Goal: Information Seeking & Learning: Learn about a topic

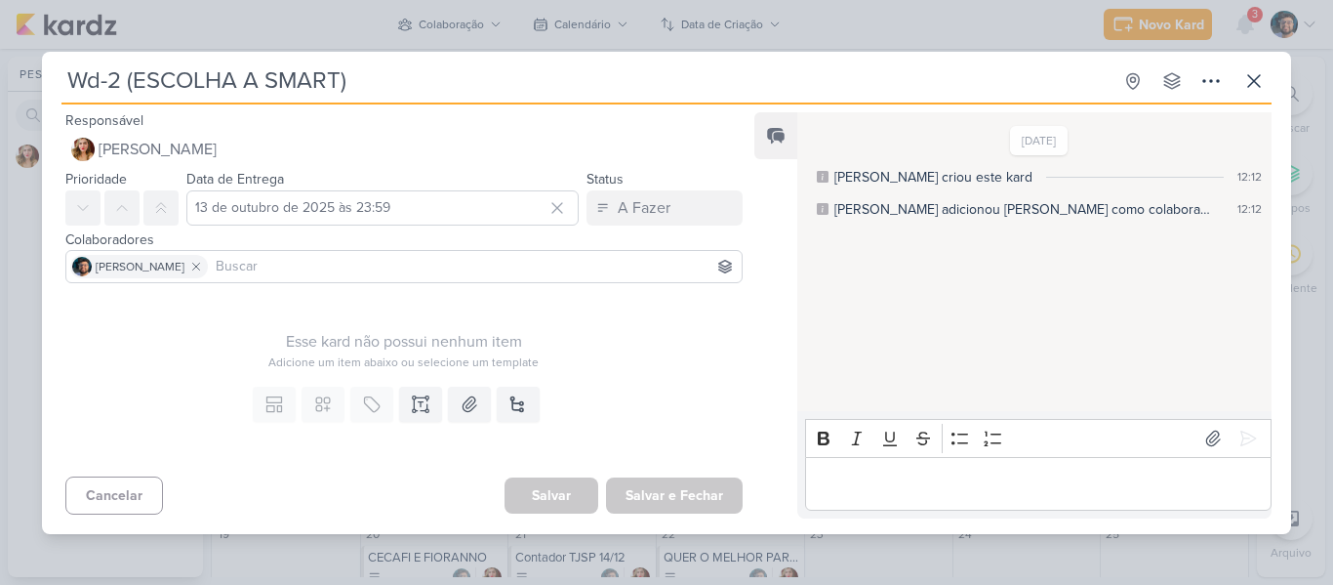
scroll to position [84, 0]
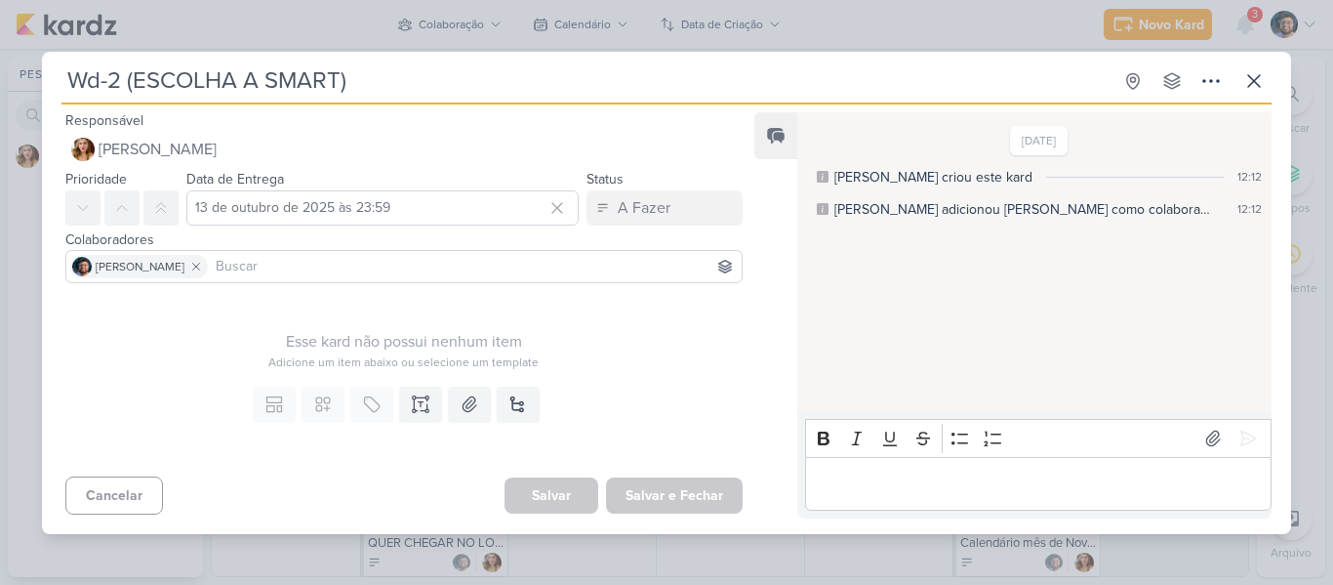
click at [296, 6] on div "Wd-2 (ESCOLHA A SMART) Criado por [PERSON_NAME]" at bounding box center [666, 292] width 1333 height 585
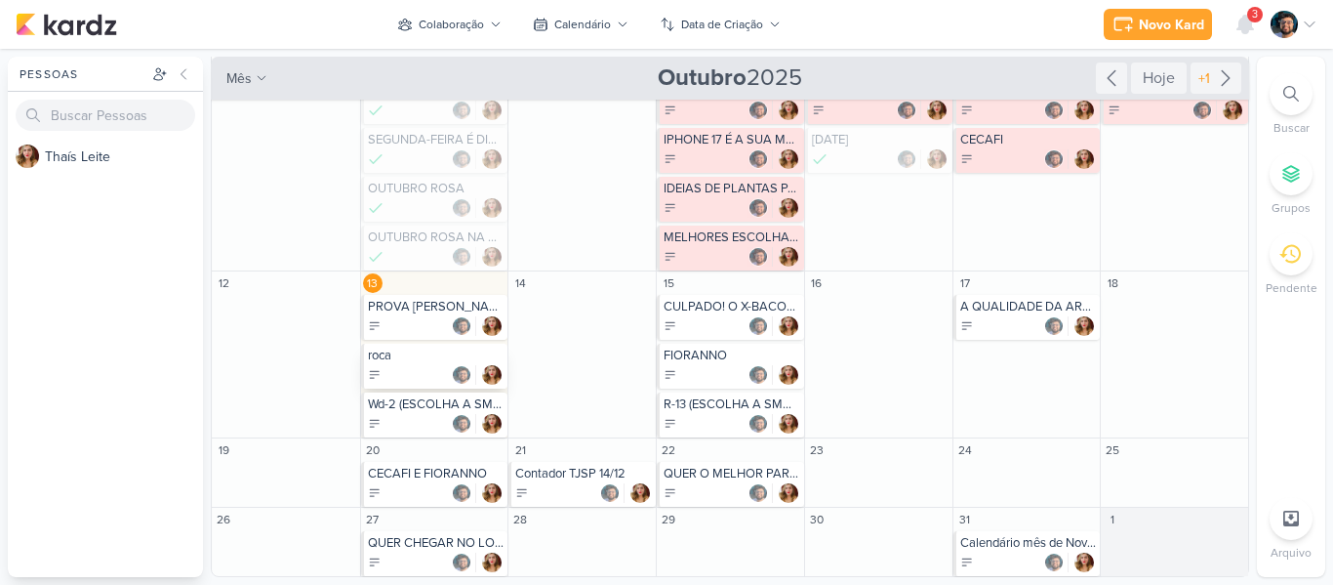
click at [388, 364] on div "roca" at bounding box center [434, 366] width 147 height 45
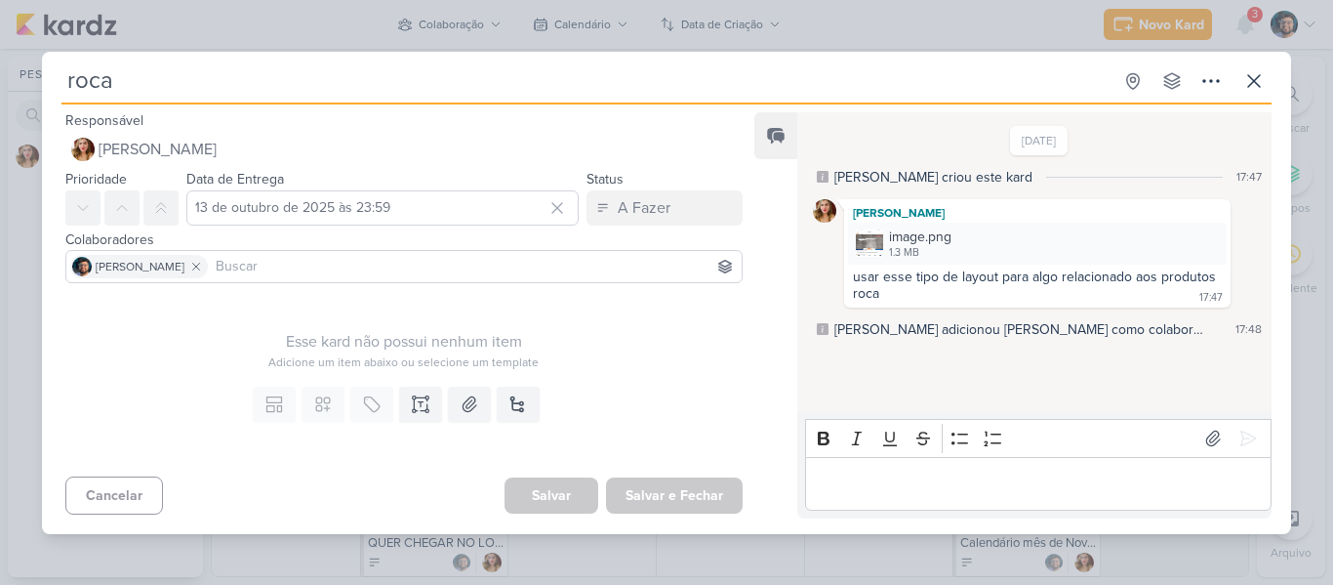
click at [303, 9] on div "roca Criado por [PERSON_NAME]" at bounding box center [666, 292] width 1333 height 585
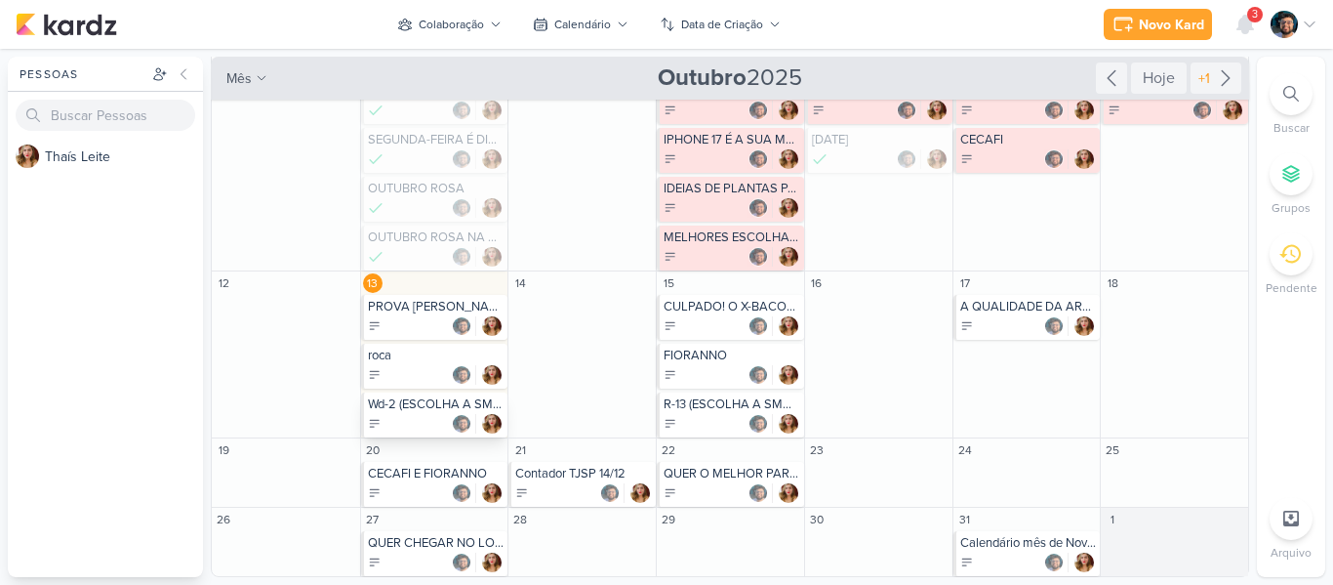
click at [445, 409] on div "Wd-2 (ESCOLHA A SMART)" at bounding box center [436, 404] width 137 height 16
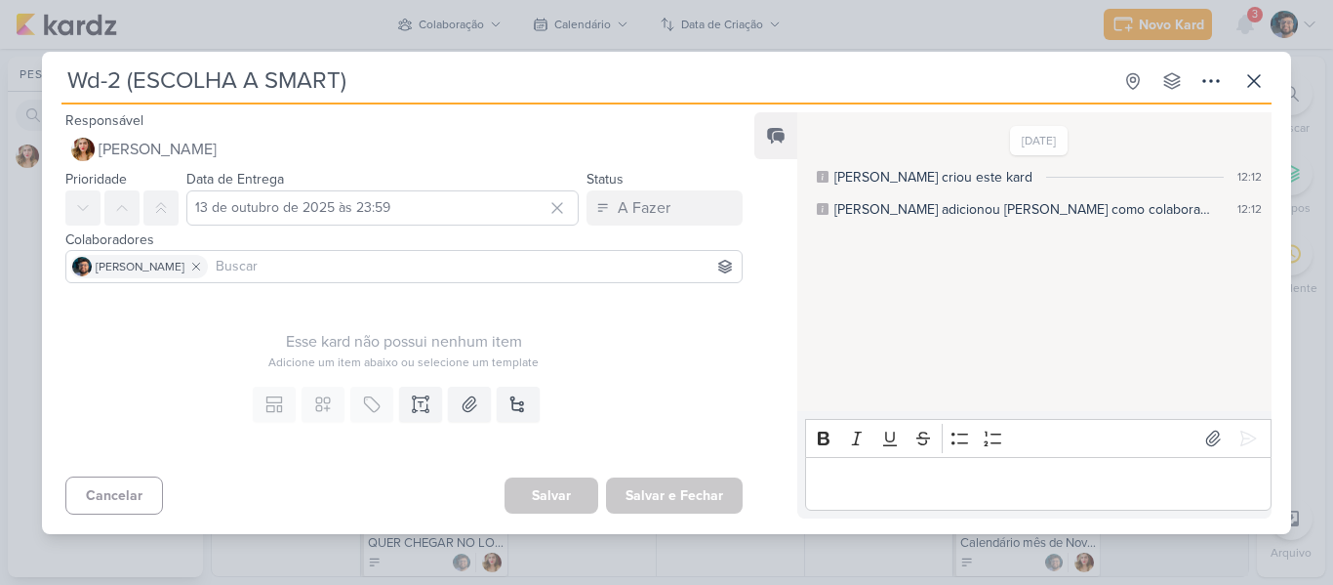
click at [607, 41] on div "Wd-2 (ESCOLHA A SMART) Criado por [PERSON_NAME]" at bounding box center [666, 292] width 1333 height 585
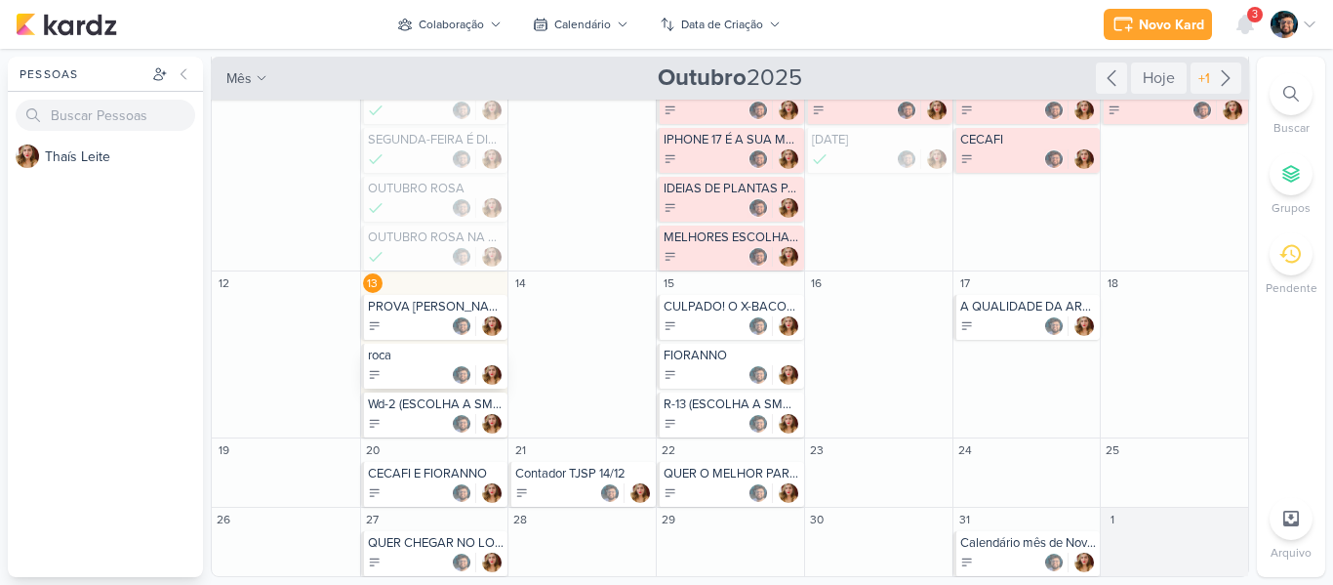
click at [425, 362] on div "roca" at bounding box center [436, 355] width 137 height 16
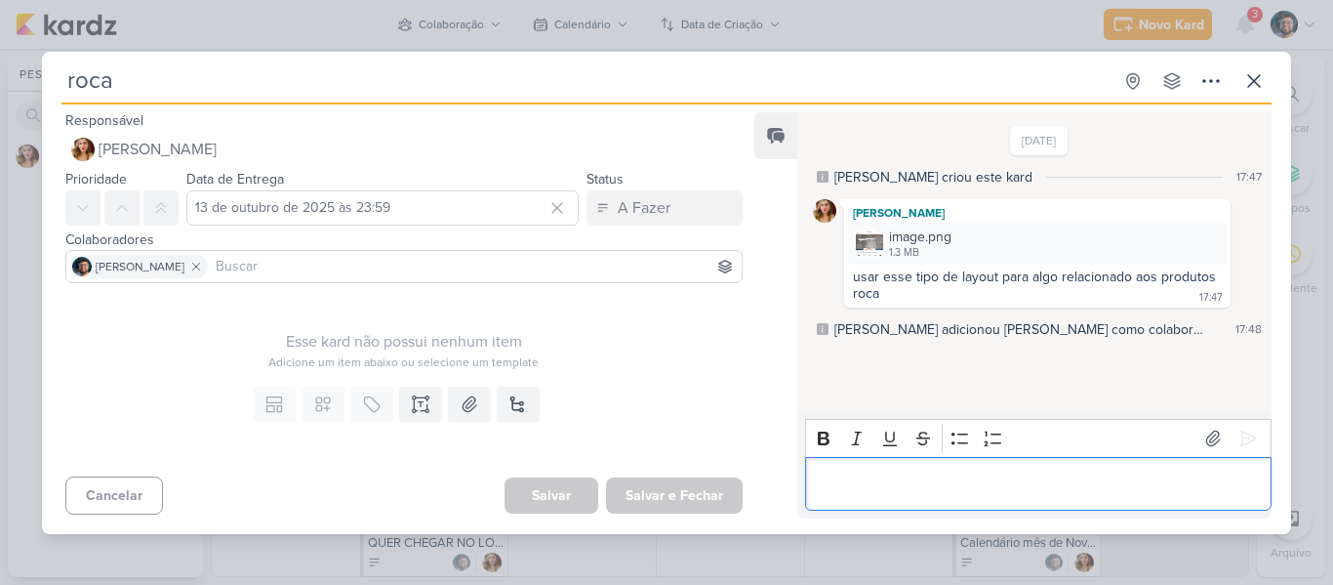
click at [946, 476] on p "Editor editing area: main" at bounding box center [1038, 482] width 446 height 23
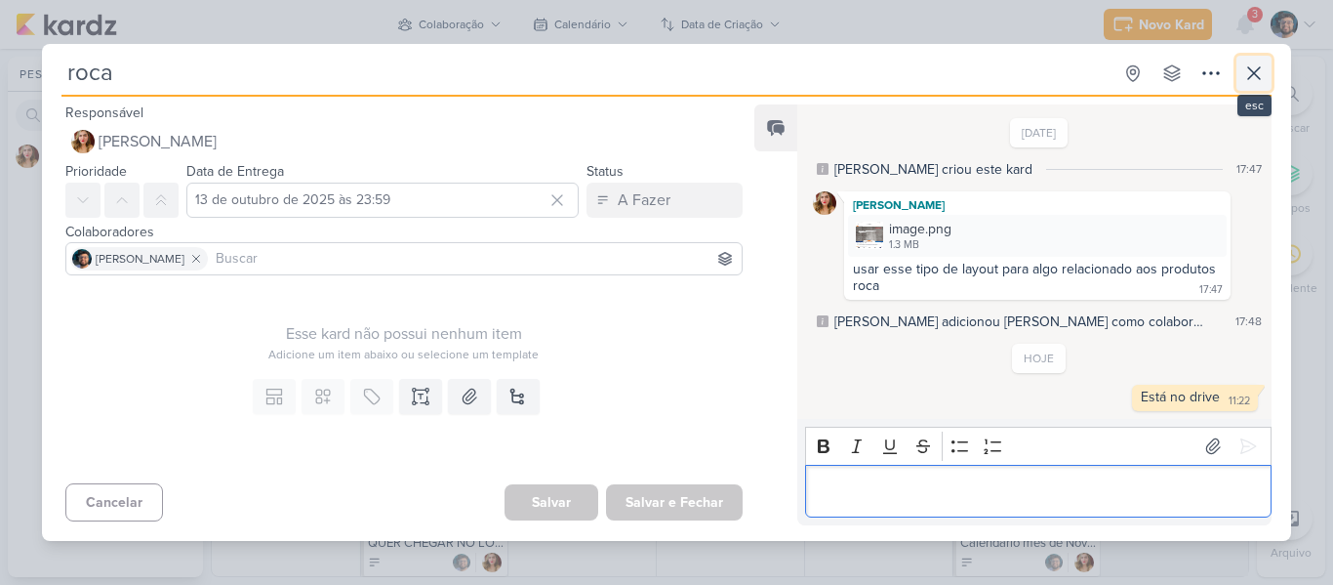
click at [1256, 64] on icon at bounding box center [1253, 72] width 23 height 23
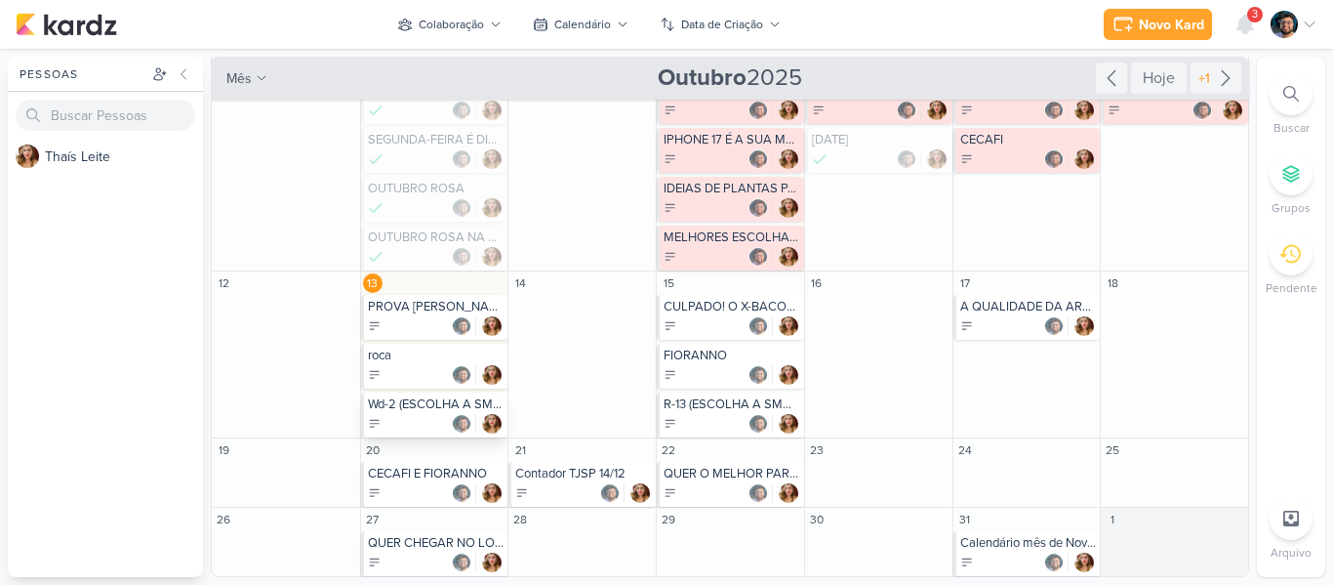
click at [402, 415] on div at bounding box center [436, 424] width 137 height 20
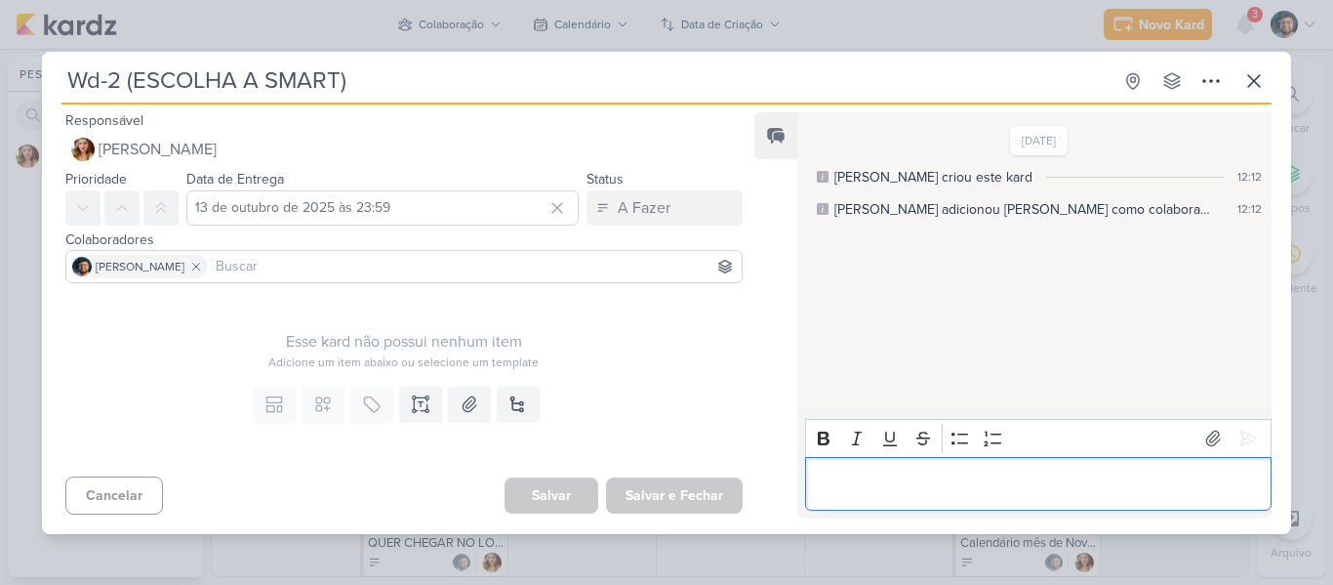
click at [912, 460] on div "Editor editing area: main" at bounding box center [1038, 484] width 466 height 54
click at [1246, 88] on icon at bounding box center [1253, 80] width 23 height 23
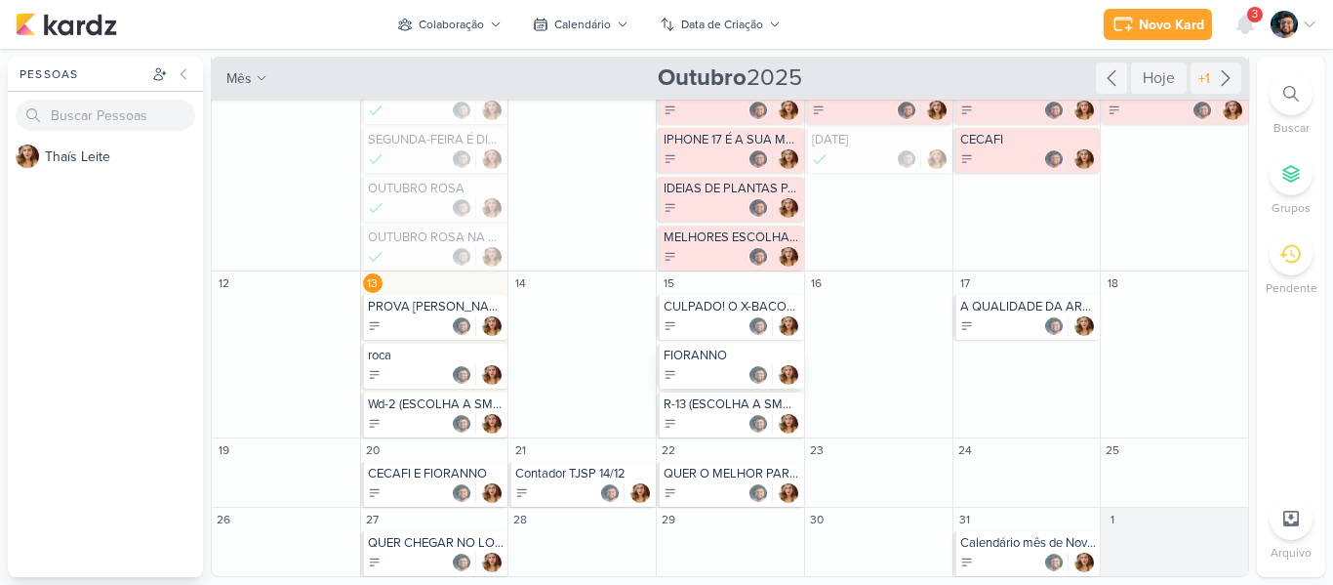
click at [713, 369] on div at bounding box center [732, 375] width 137 height 20
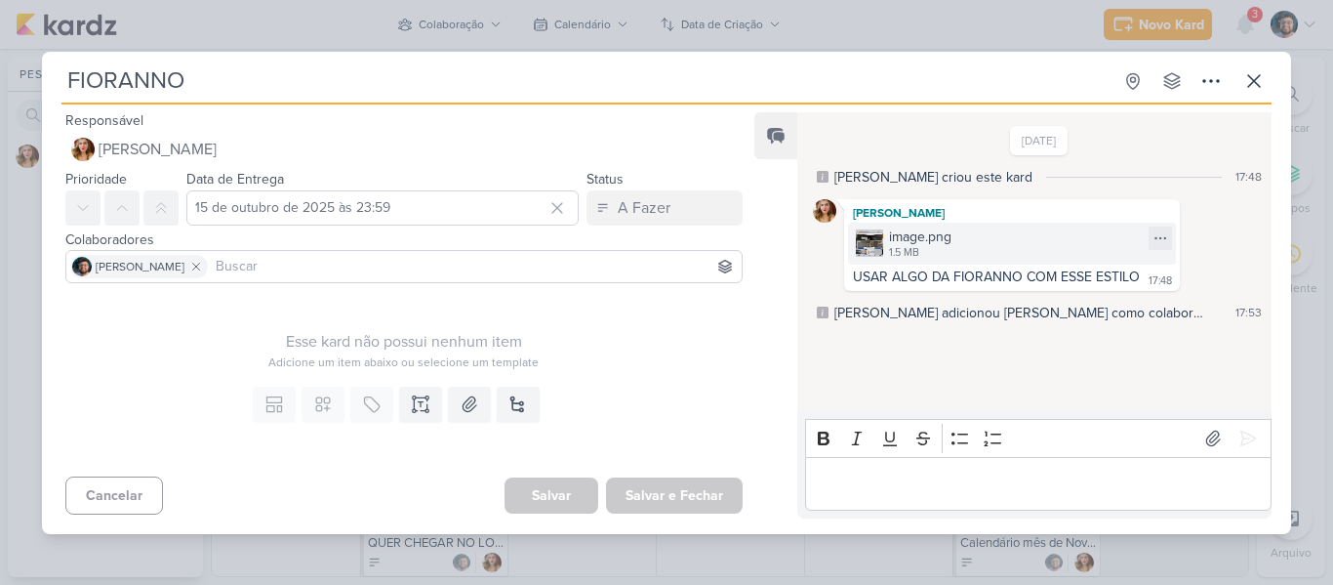
click at [973, 239] on div "image.png 1.5 MB" at bounding box center [1012, 244] width 328 height 42
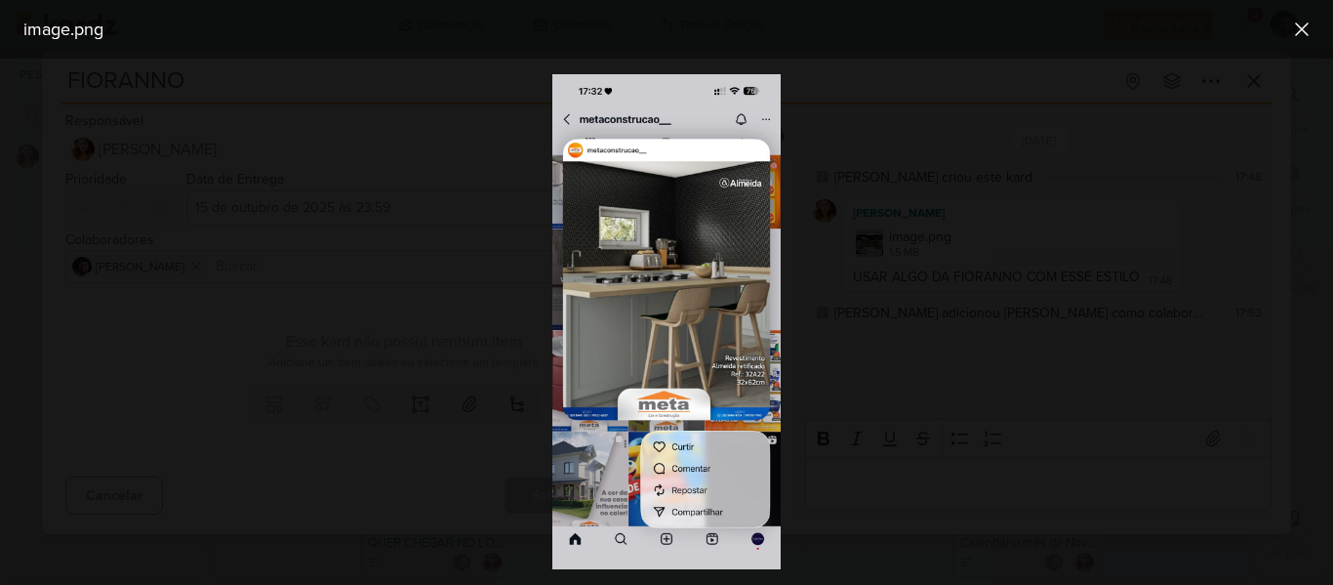
click at [1054, 229] on div at bounding box center [666, 322] width 1333 height 526
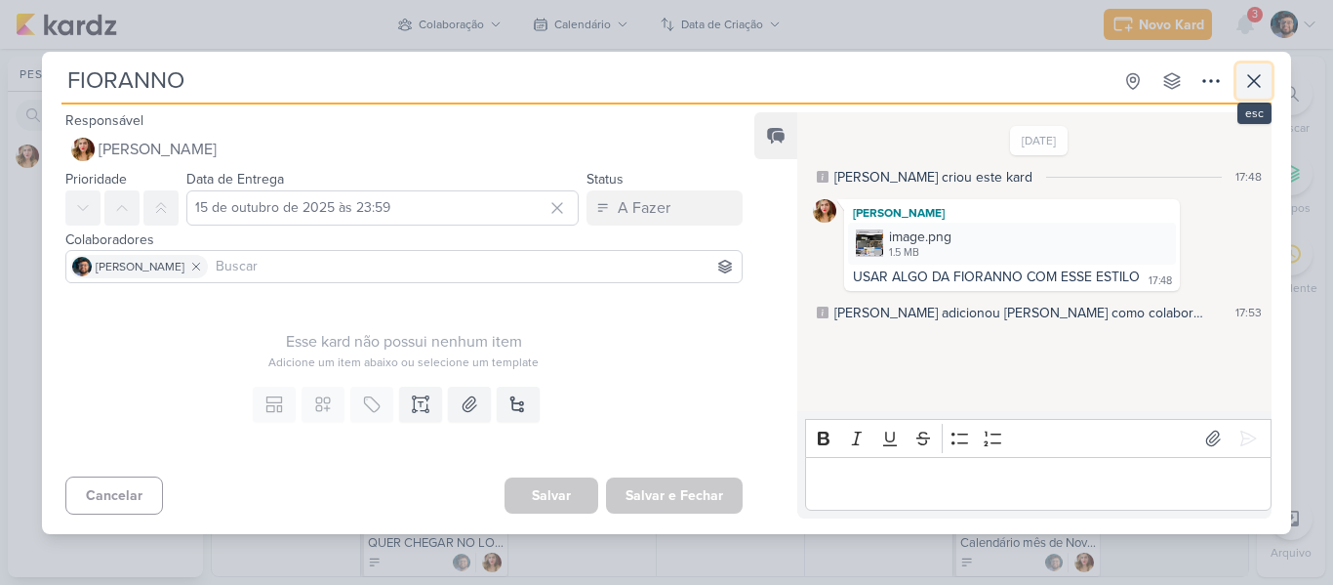
click at [1241, 83] on button at bounding box center [1253, 80] width 35 height 35
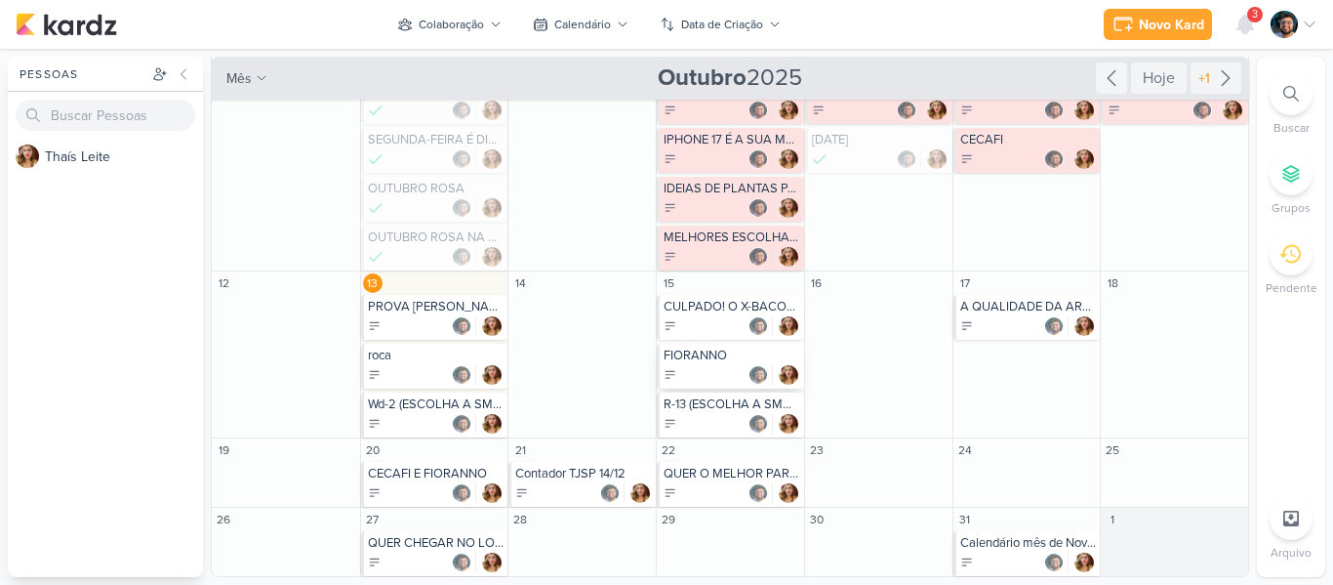
click at [711, 366] on div at bounding box center [732, 375] width 137 height 20
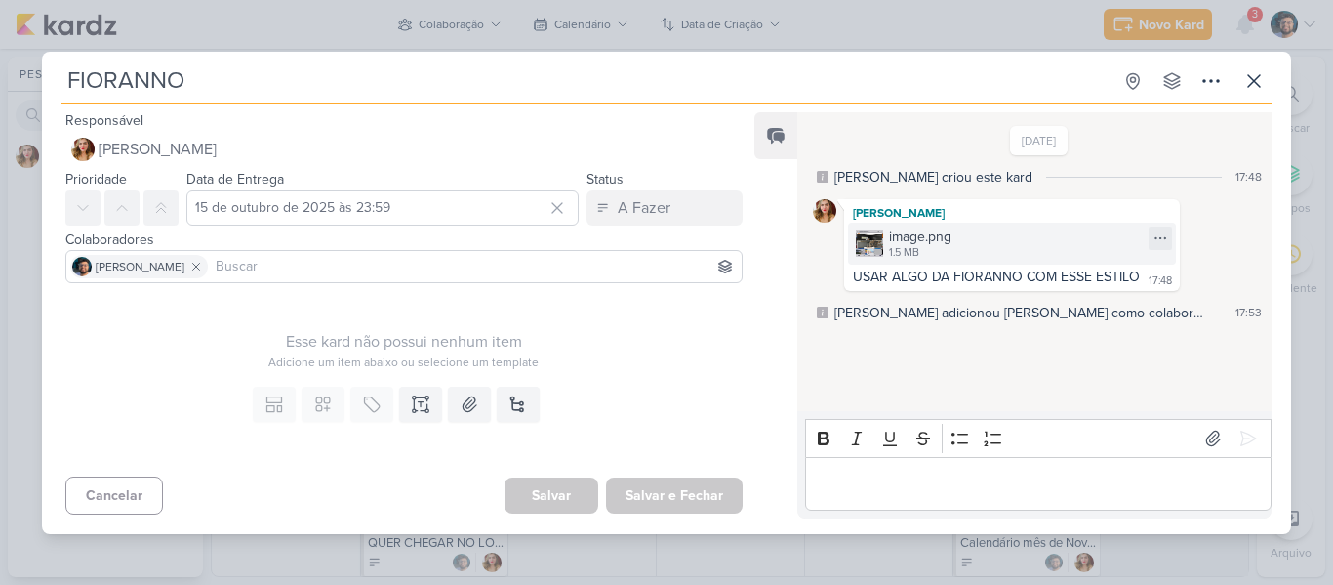
click at [910, 247] on div "1.5 MB" at bounding box center [920, 253] width 62 height 16
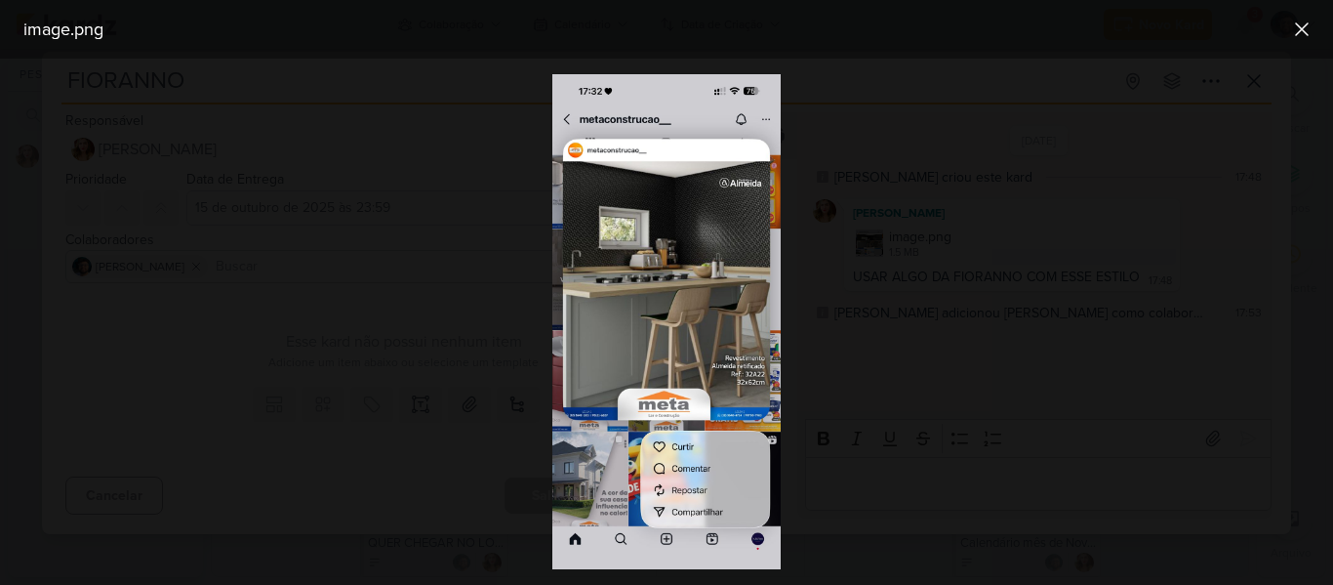
click at [882, 329] on div at bounding box center [666, 322] width 1333 height 526
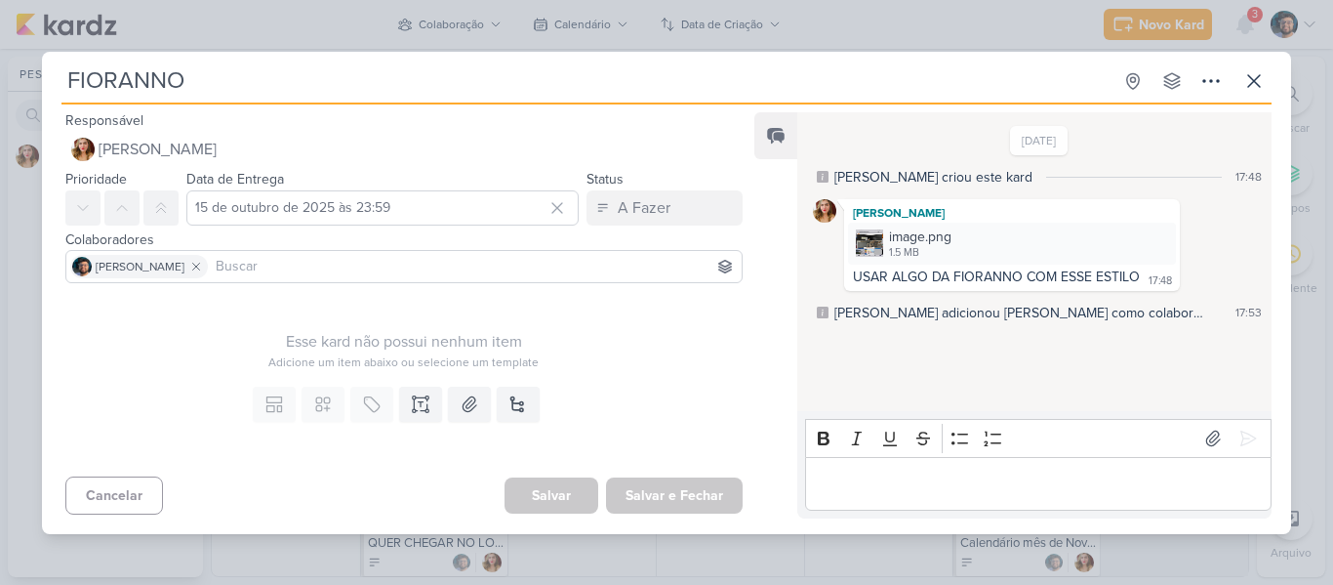
click at [682, 21] on div "FIORANNO Criado por [PERSON_NAME]" at bounding box center [666, 292] width 1333 height 585
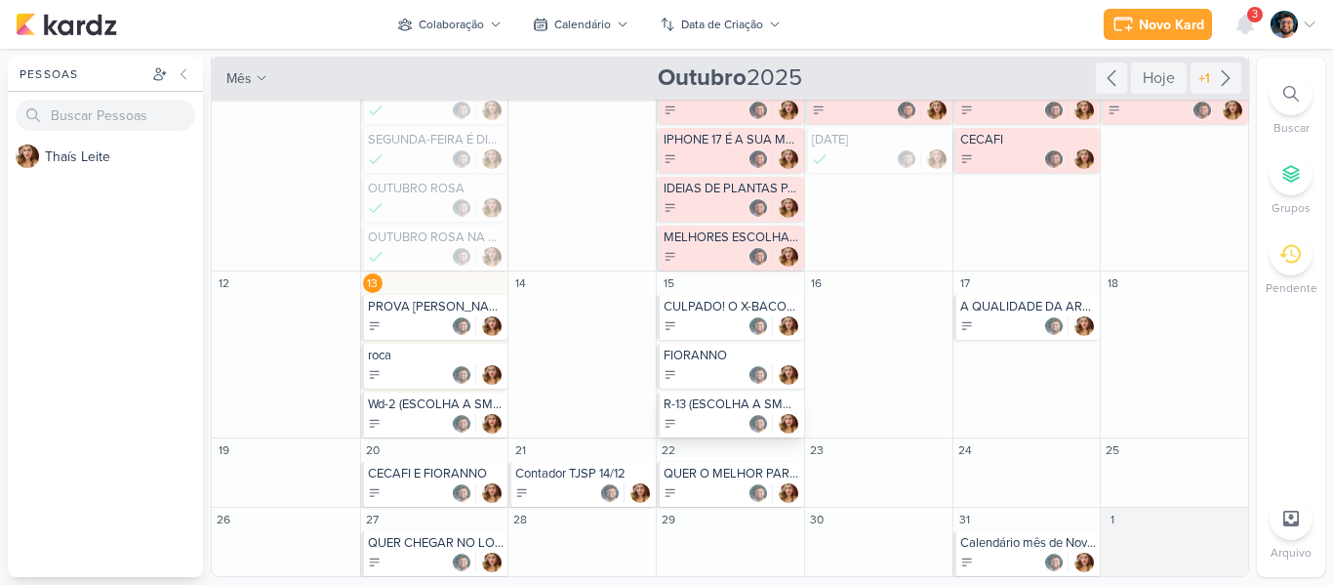
click at [718, 416] on div at bounding box center [732, 424] width 137 height 20
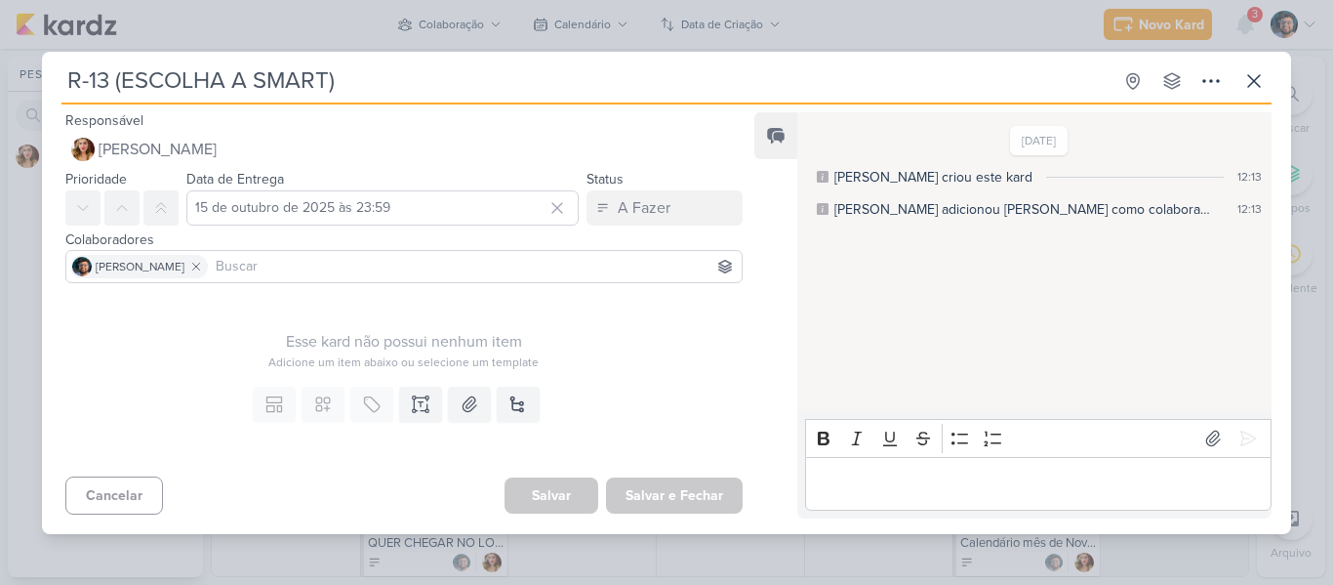
click at [619, 36] on div "R-13 (ESCOLHA A SMART) Criado por [PERSON_NAME]" at bounding box center [666, 292] width 1333 height 585
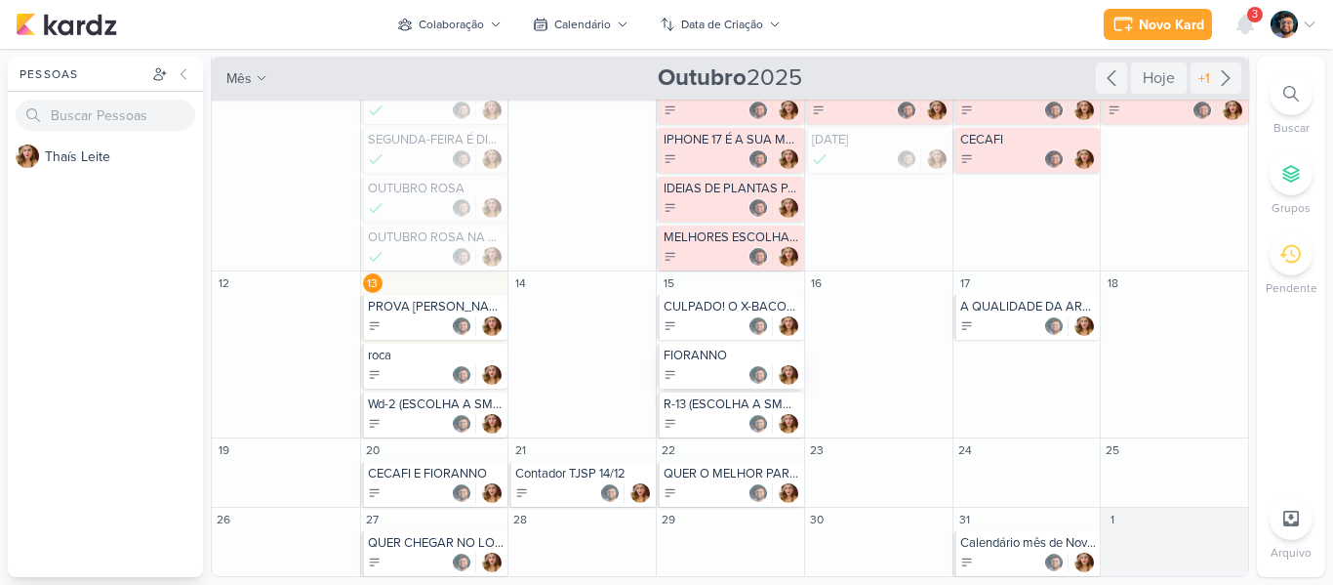
click at [718, 381] on div at bounding box center [732, 375] width 137 height 20
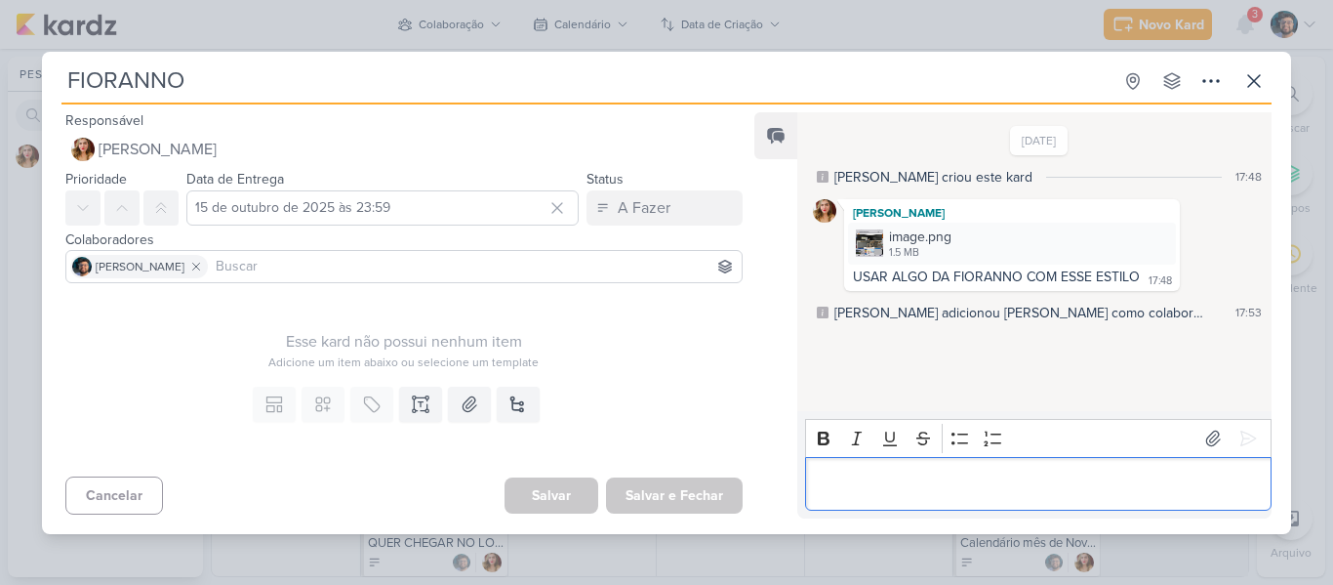
click at [884, 486] on p "Editor editing area: main" at bounding box center [1038, 482] width 446 height 23
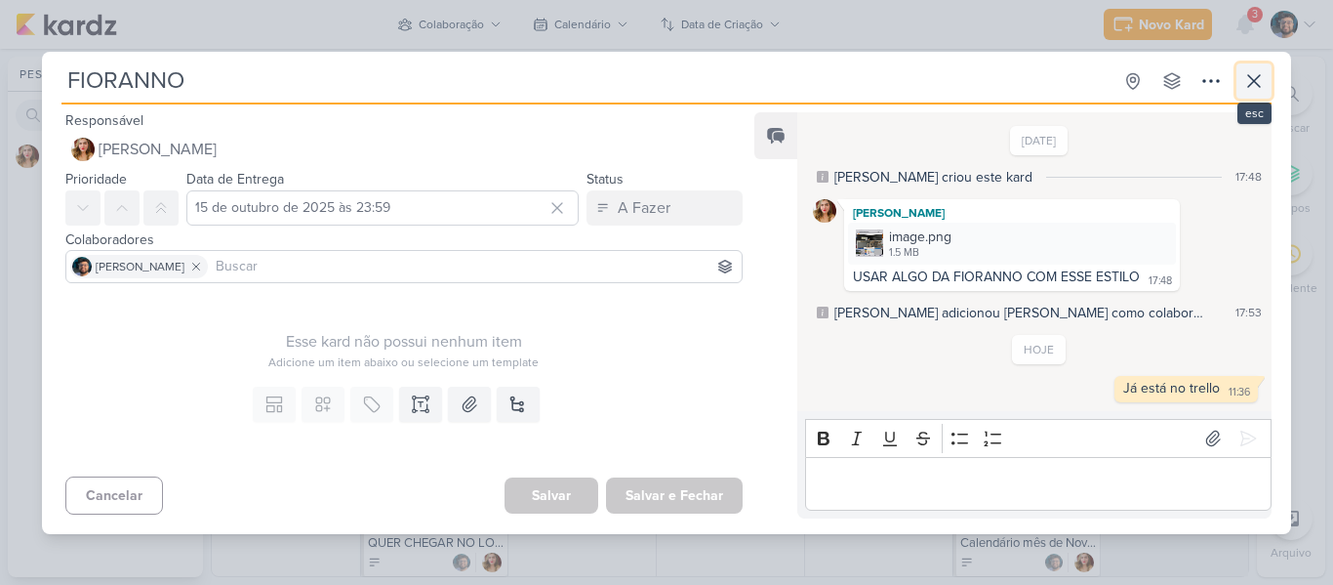
click at [1265, 83] on icon at bounding box center [1253, 80] width 23 height 23
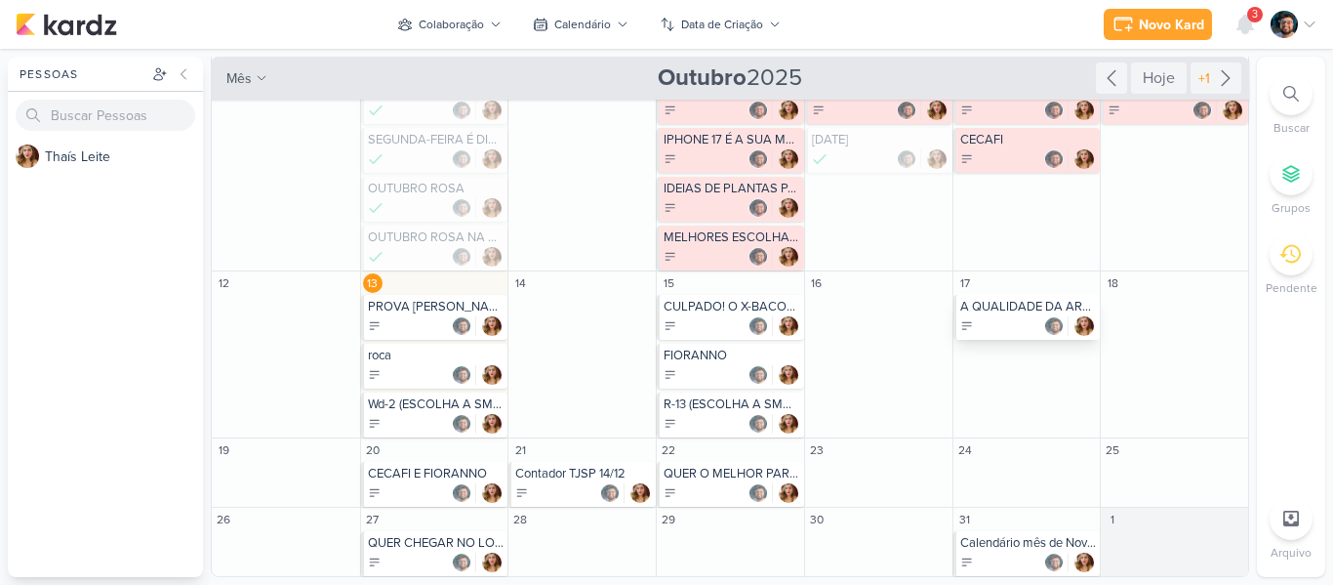
click at [1031, 320] on div at bounding box center [1028, 326] width 137 height 20
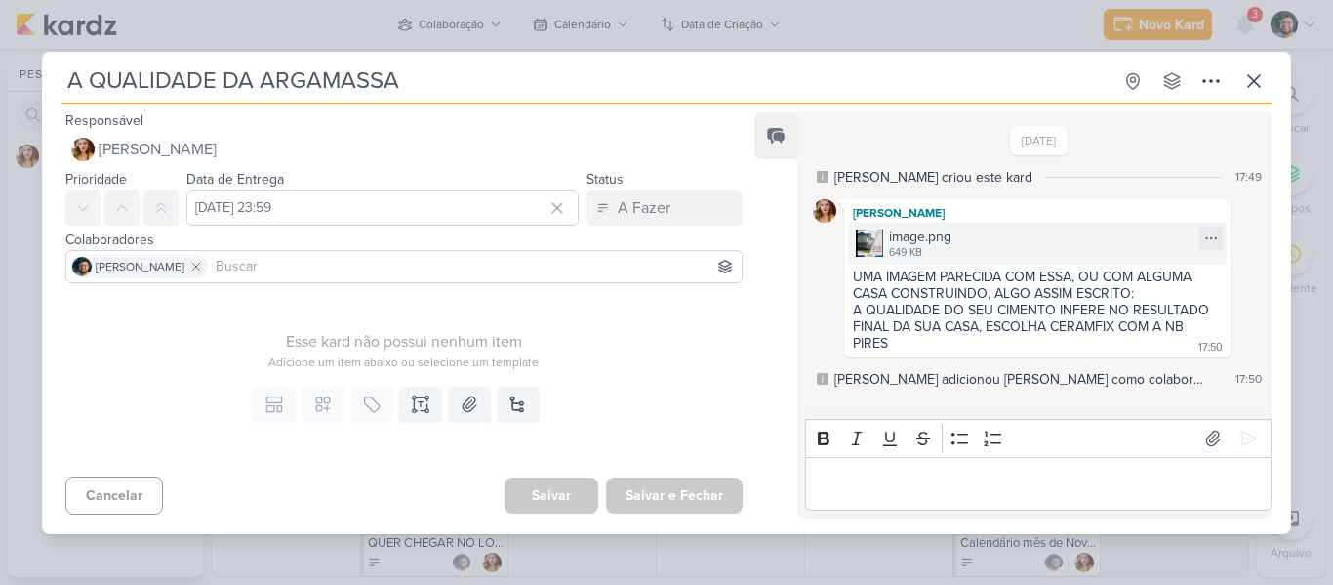
click at [919, 233] on div "image.png" at bounding box center [920, 236] width 62 height 20
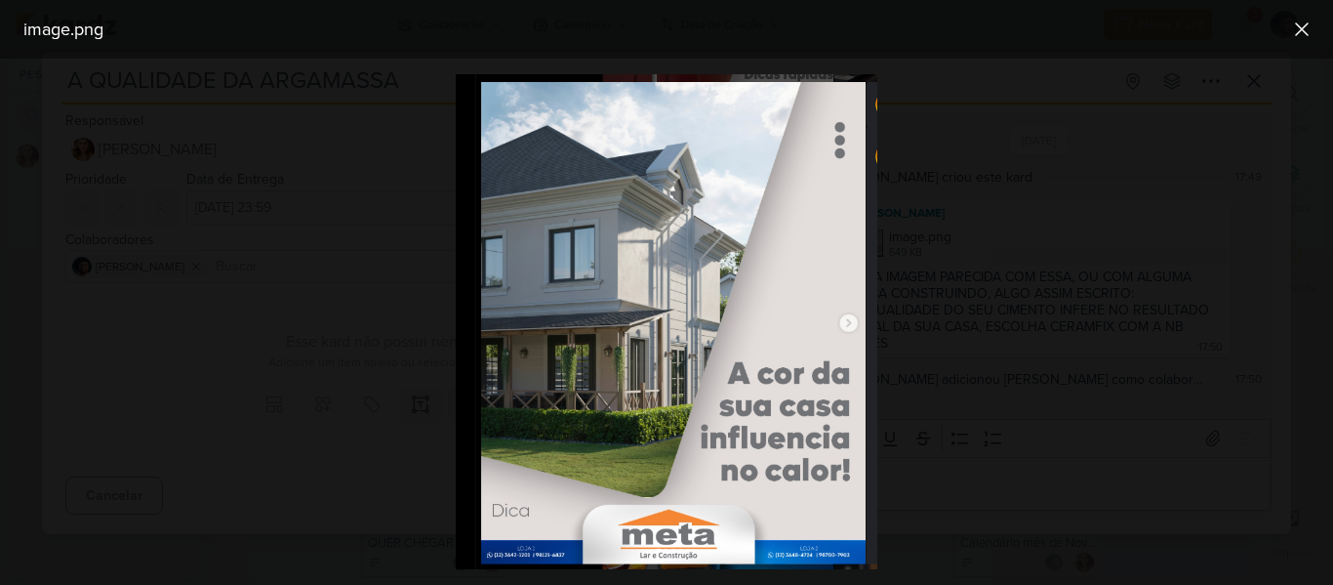
click at [1026, 297] on div at bounding box center [666, 322] width 1333 height 526
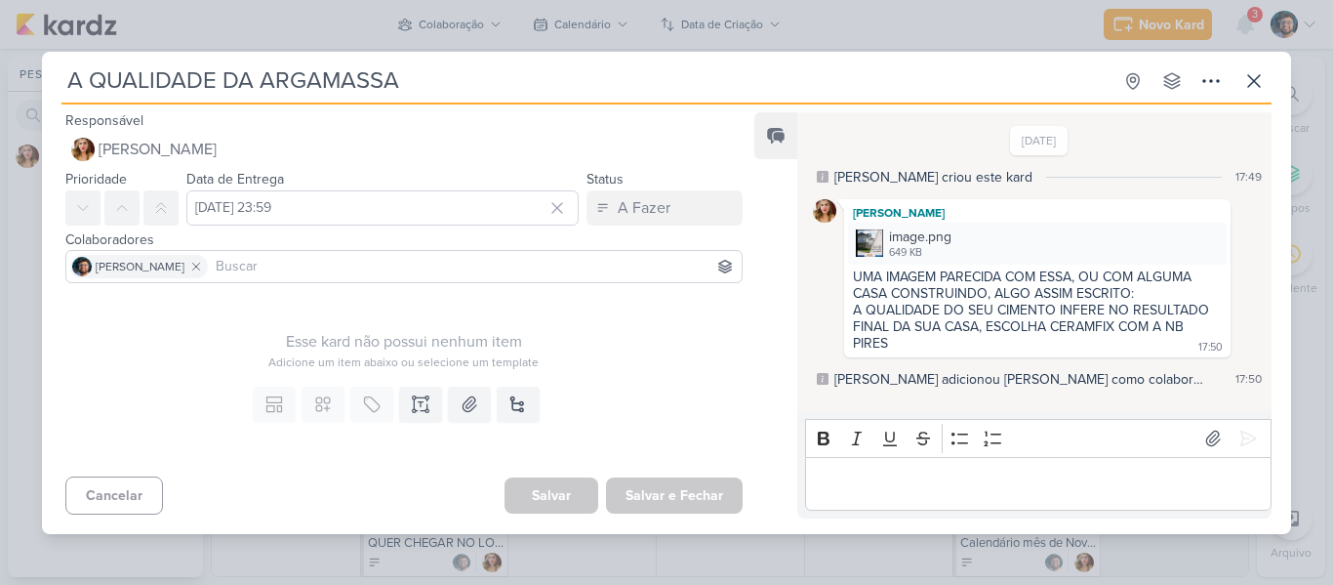
click at [638, 24] on div "A QUALIDADE DA ARGAMASSA Criado por [PERSON_NAME]" at bounding box center [666, 292] width 1333 height 585
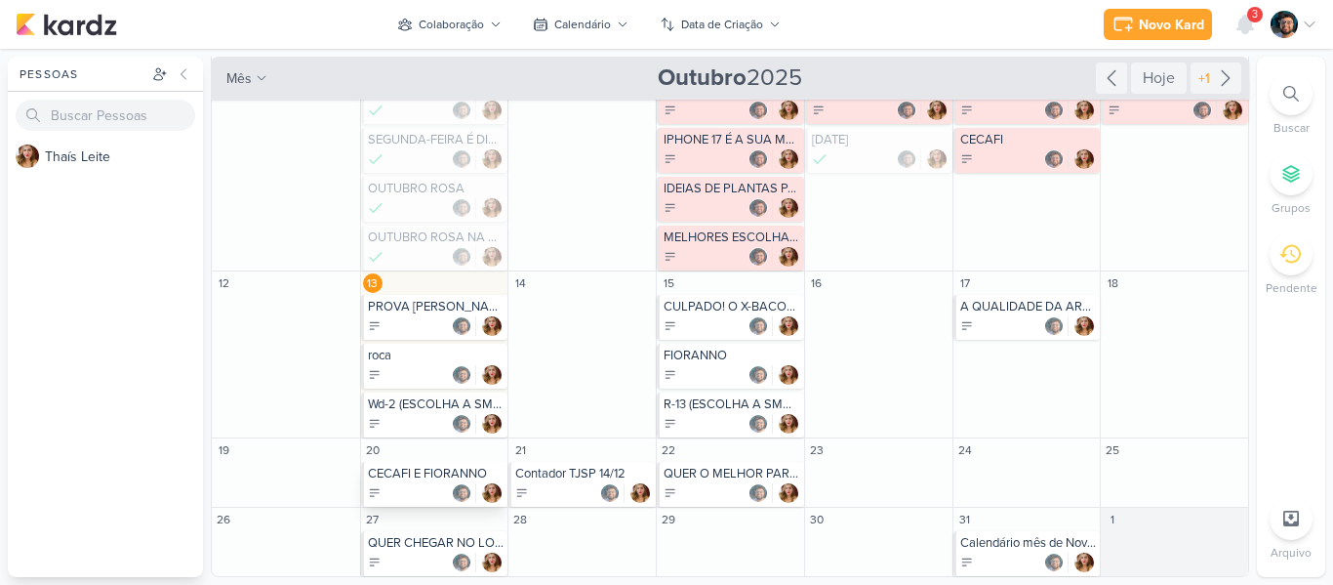
click at [452, 474] on div "CECAFI E FIORANNO" at bounding box center [436, 473] width 137 height 16
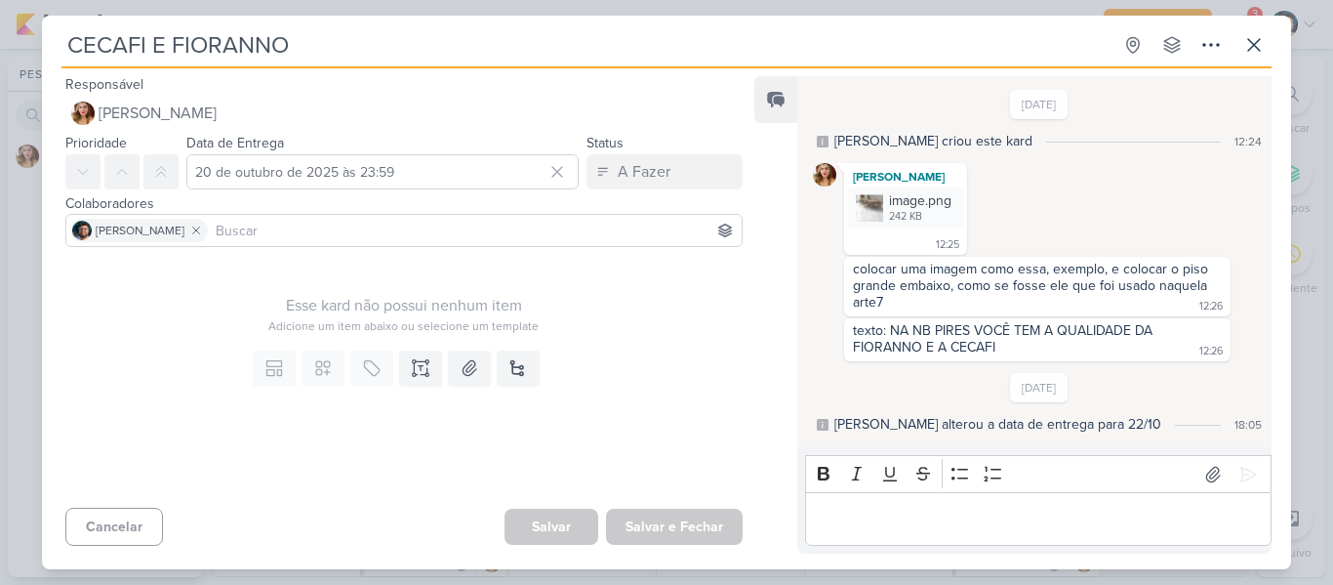
scroll to position [60, 0]
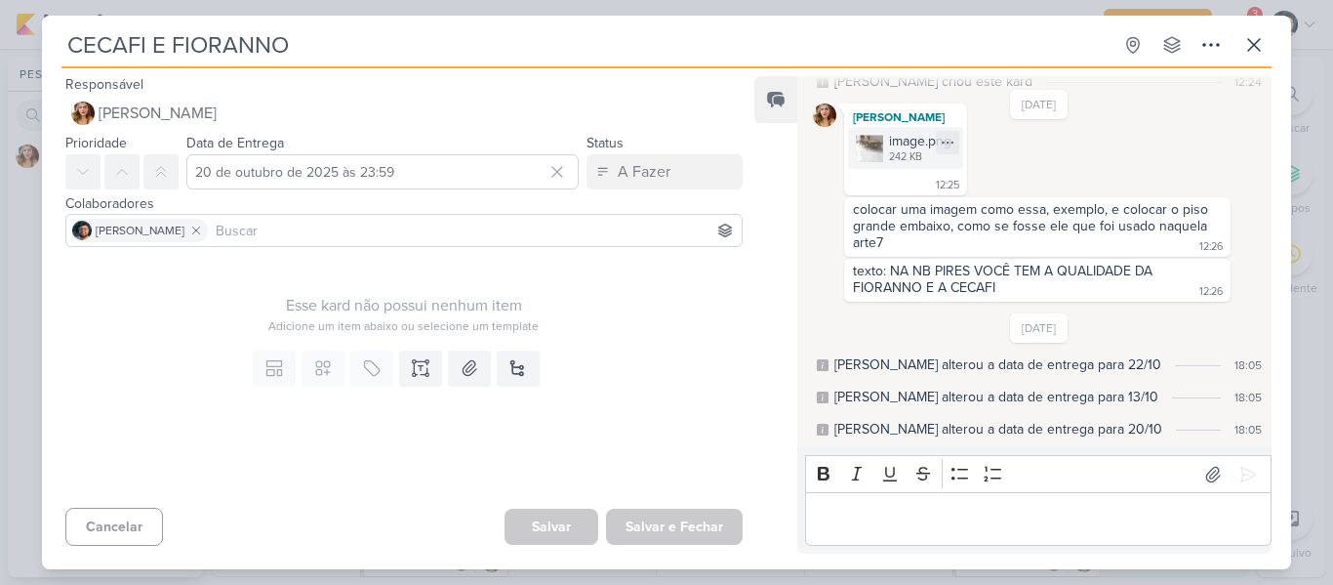
click at [865, 154] on img at bounding box center [869, 148] width 27 height 27
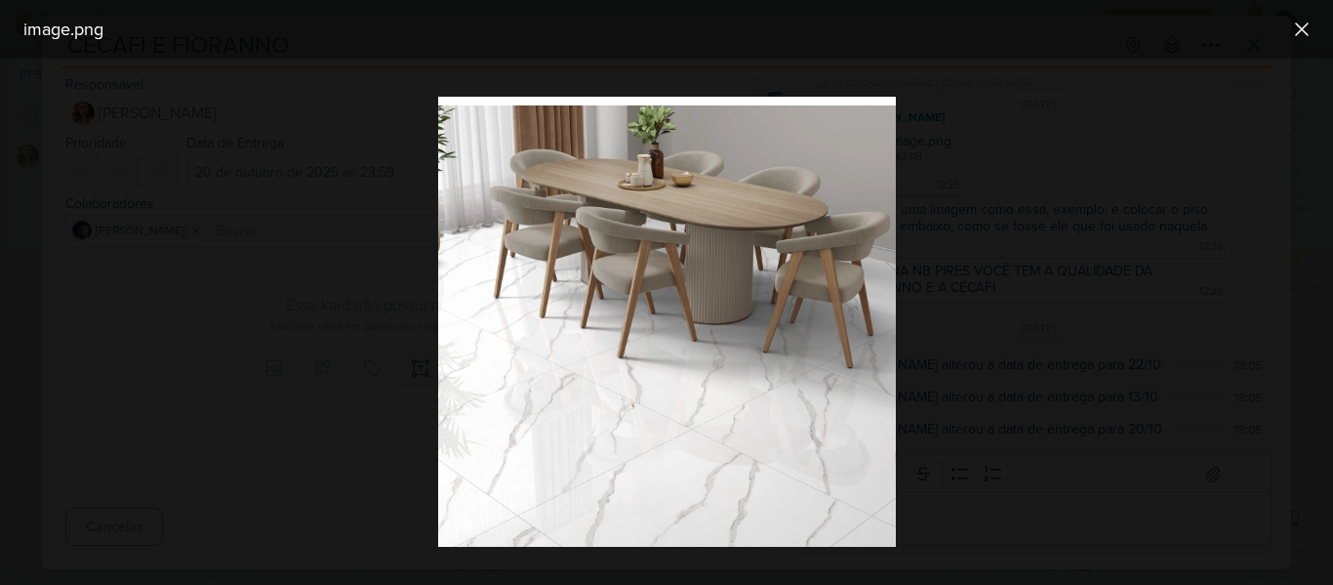
click at [1082, 283] on div at bounding box center [666, 322] width 1333 height 526
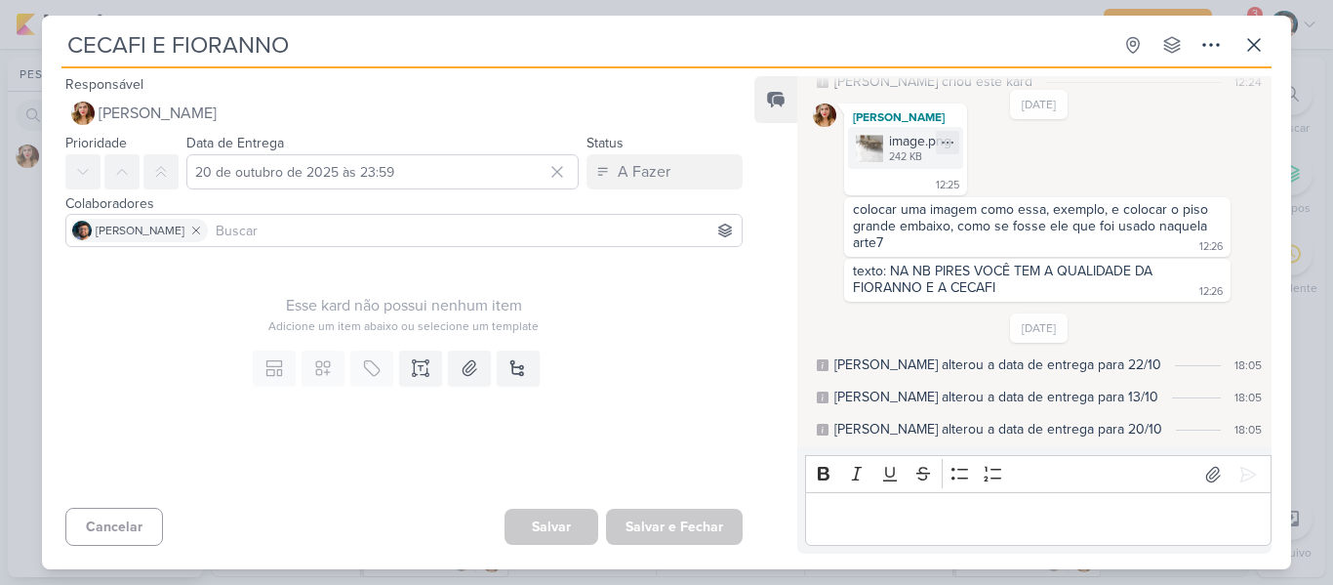
click at [881, 148] on img at bounding box center [869, 148] width 27 height 27
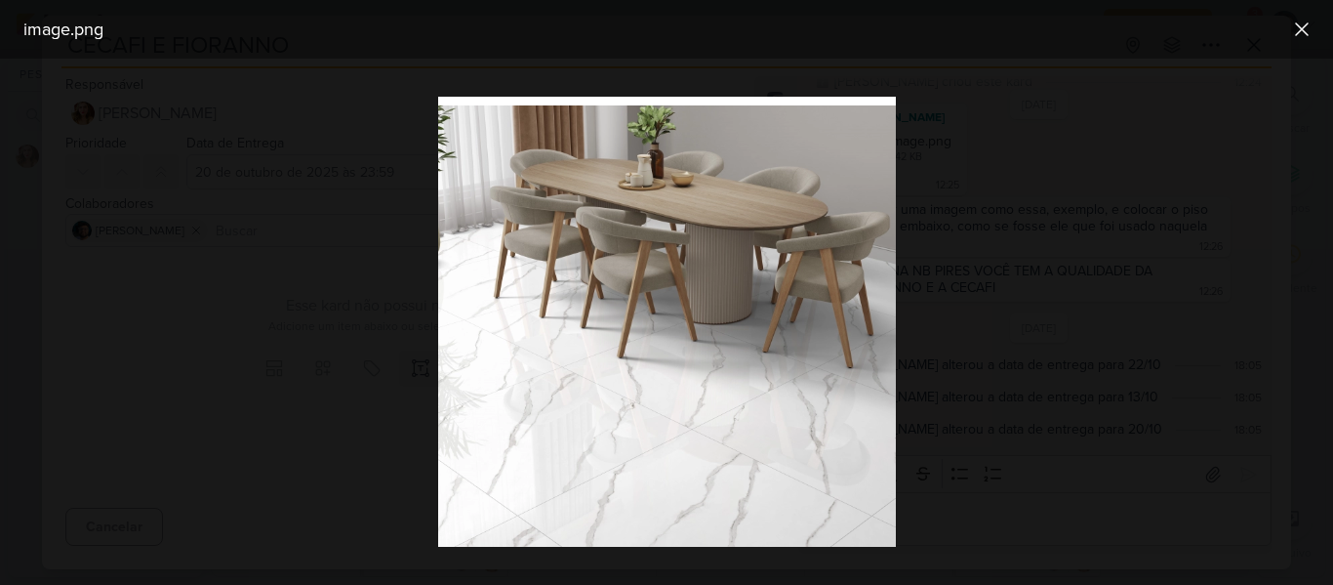
click at [1016, 151] on div at bounding box center [666, 322] width 1333 height 526
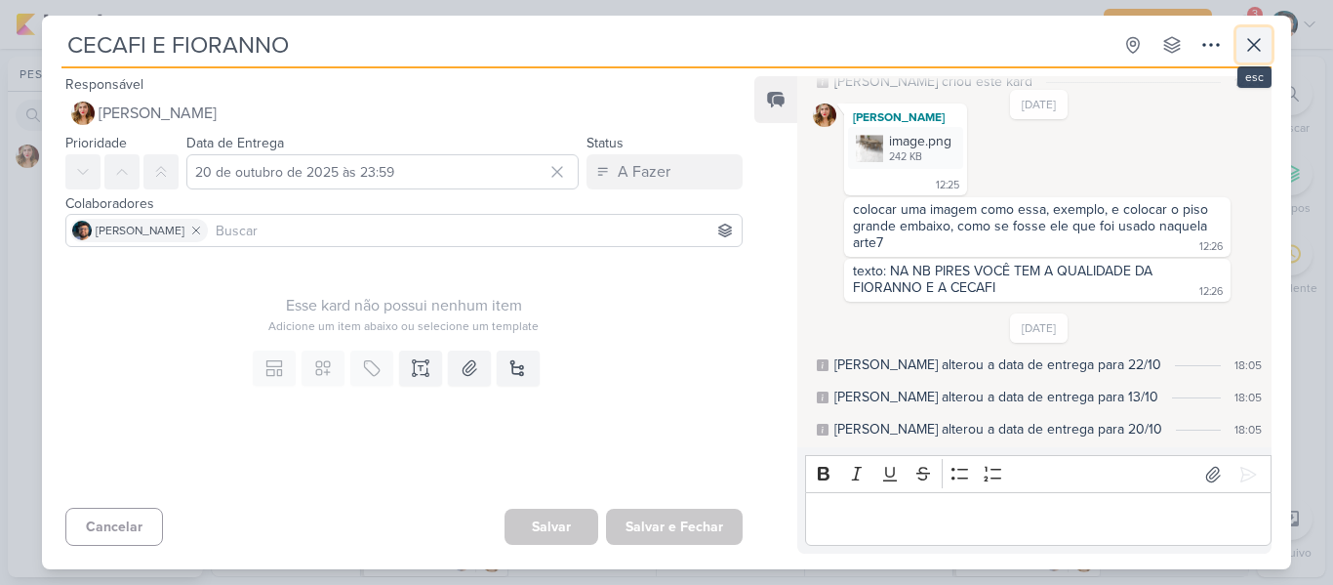
click at [1253, 47] on icon at bounding box center [1254, 45] width 12 height 12
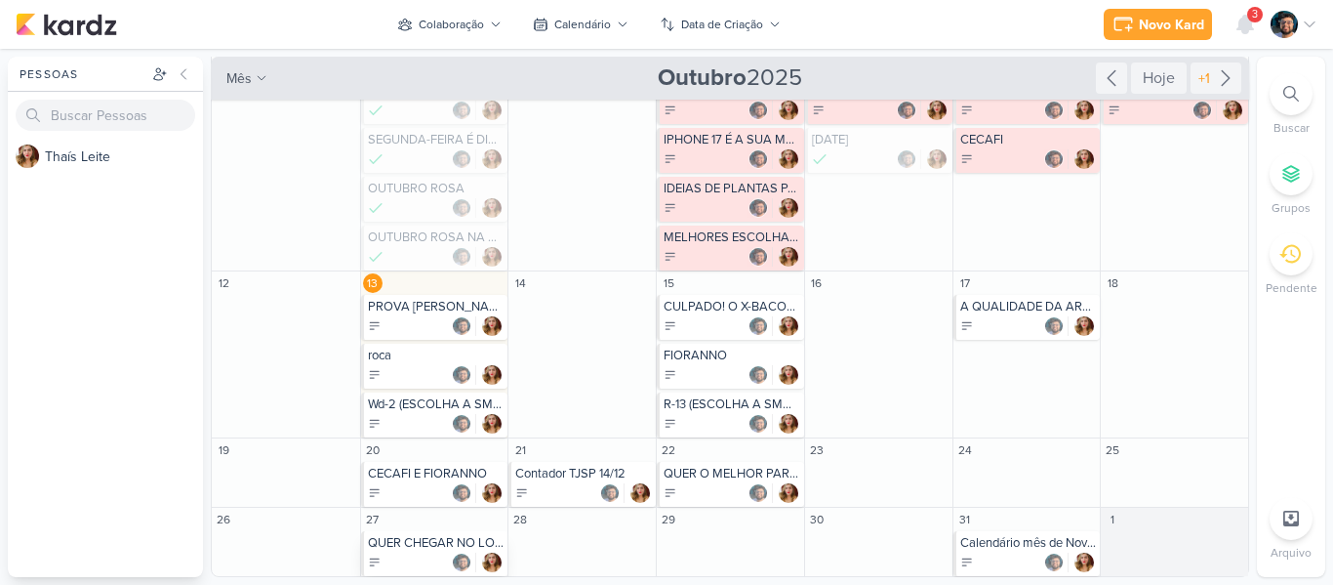
click at [408, 546] on div "QUER CHEGAR NO LOCAL DE PROVA COM PONTUALIDADE? REGINA TRANSPORTES" at bounding box center [436, 543] width 137 height 16
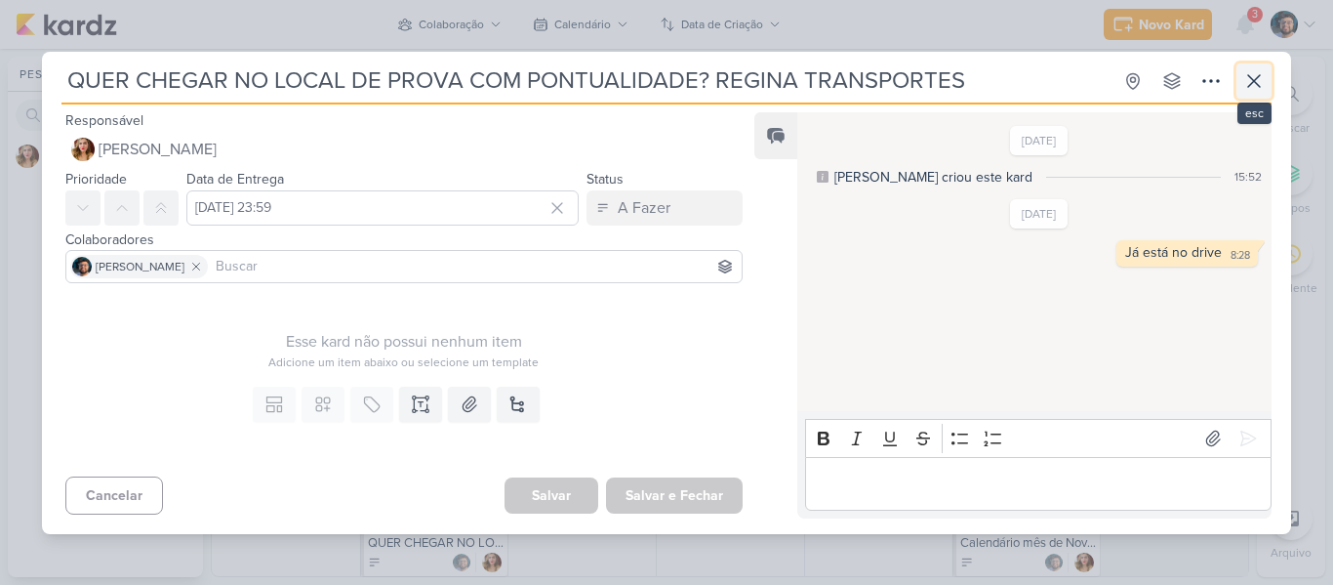
click at [1259, 71] on icon at bounding box center [1253, 80] width 23 height 23
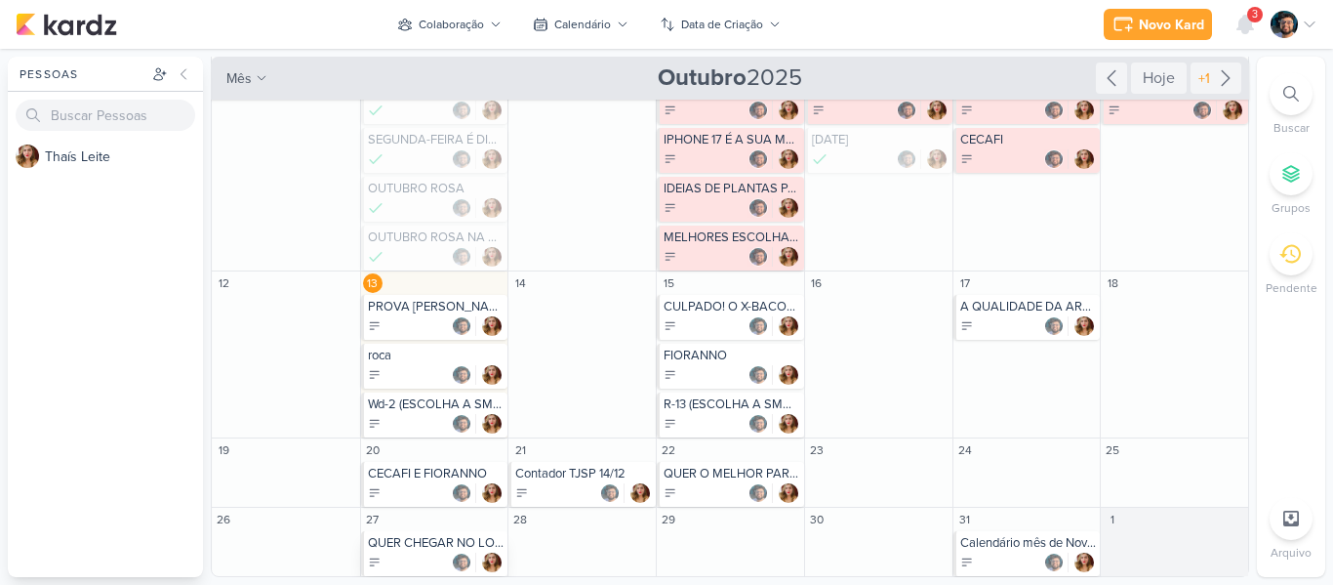
click at [420, 555] on div at bounding box center [436, 562] width 137 height 20
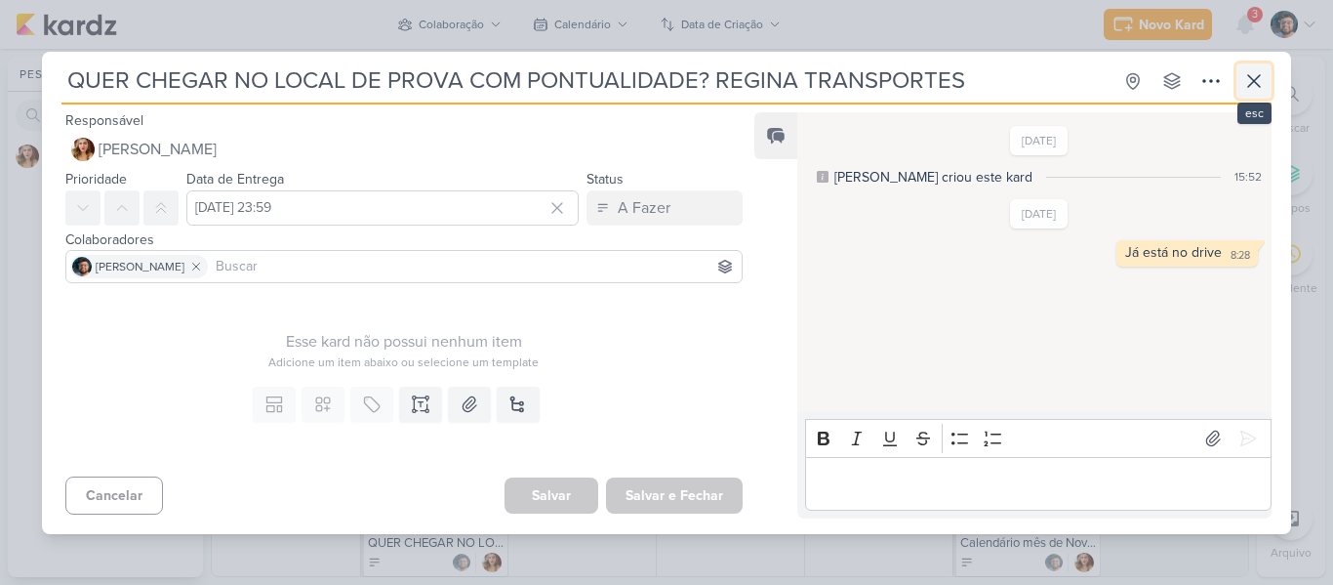
click at [1261, 72] on icon at bounding box center [1253, 80] width 23 height 23
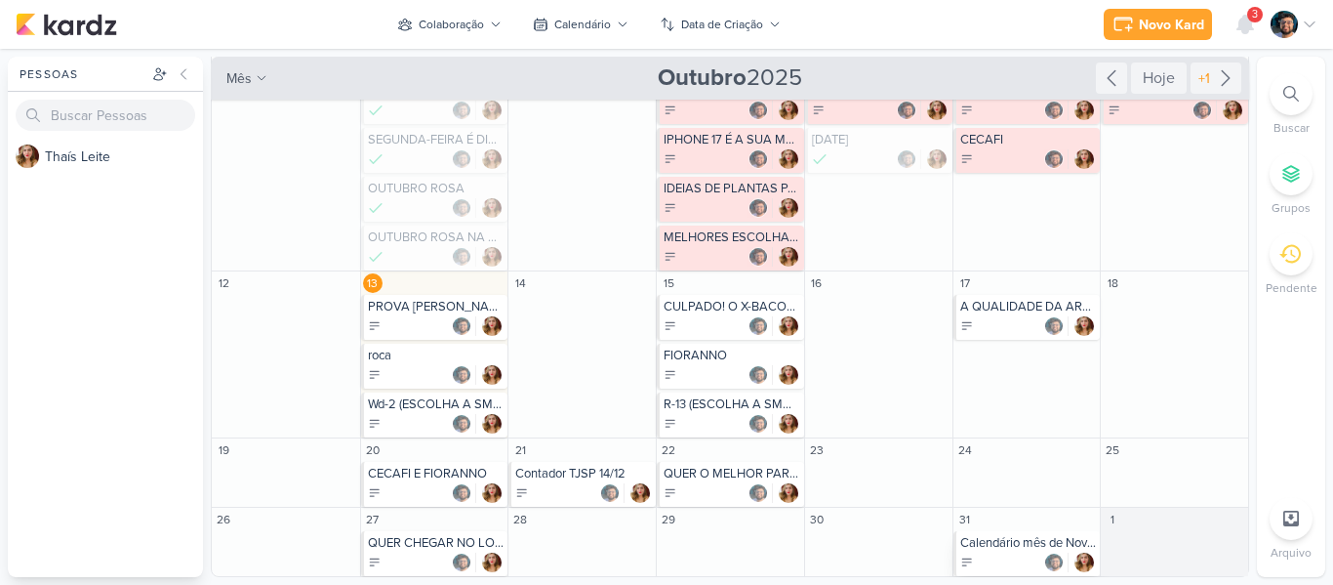
click at [997, 547] on div "Calendário mês de Novembro" at bounding box center [1028, 543] width 137 height 16
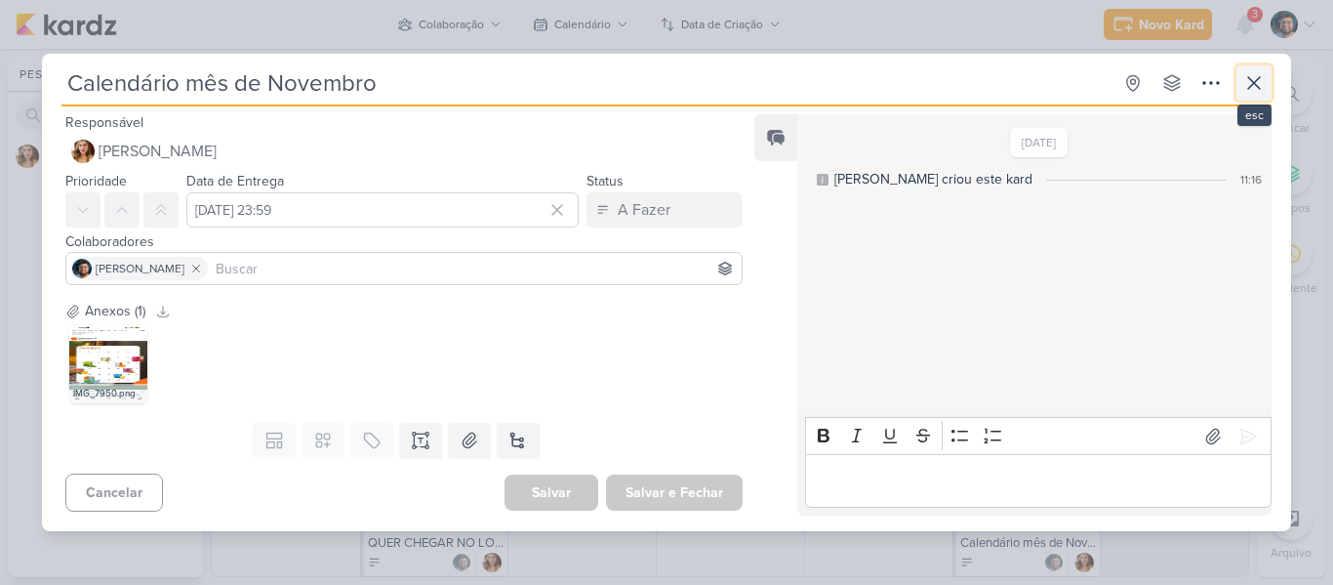
click at [1254, 80] on icon at bounding box center [1253, 82] width 23 height 23
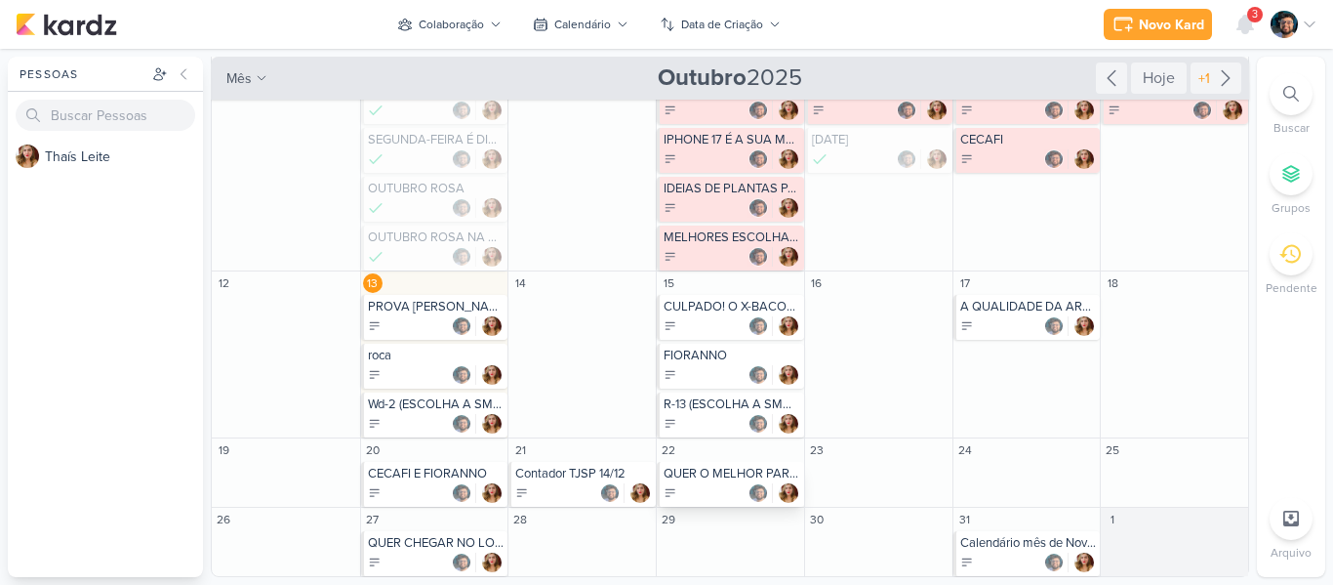
click at [693, 478] on div "QUER O MELHOR PARA O SEU DEPÓSITO? SOMENTE COM A NB PIRES" at bounding box center [732, 473] width 137 height 16
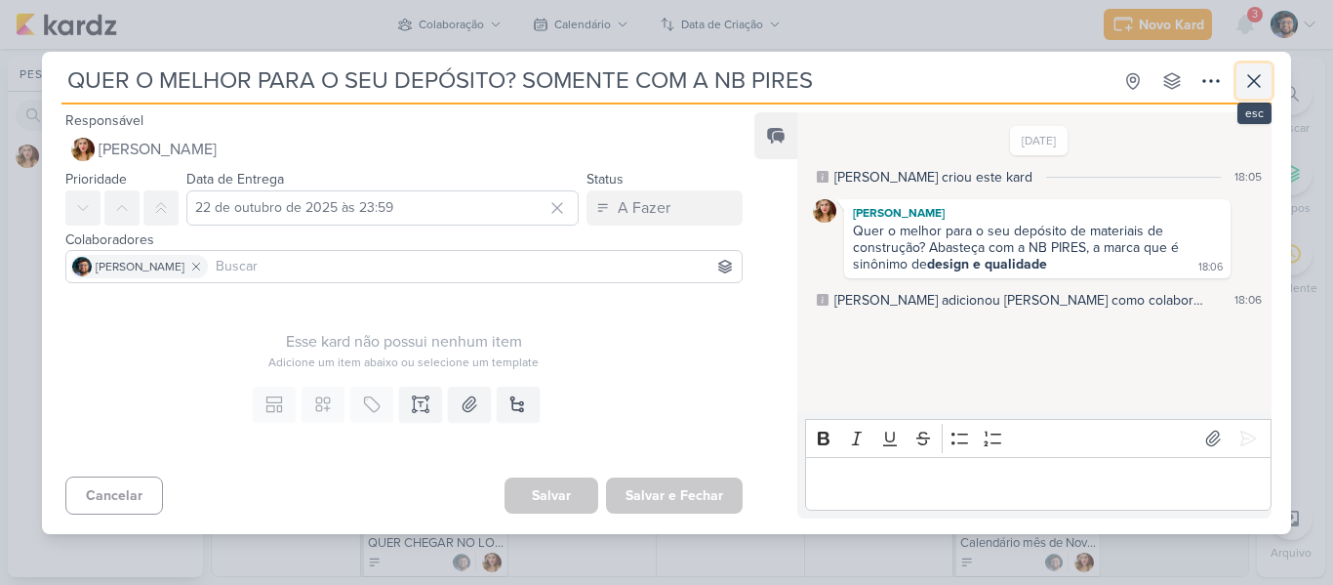
click at [1267, 90] on button at bounding box center [1253, 80] width 35 height 35
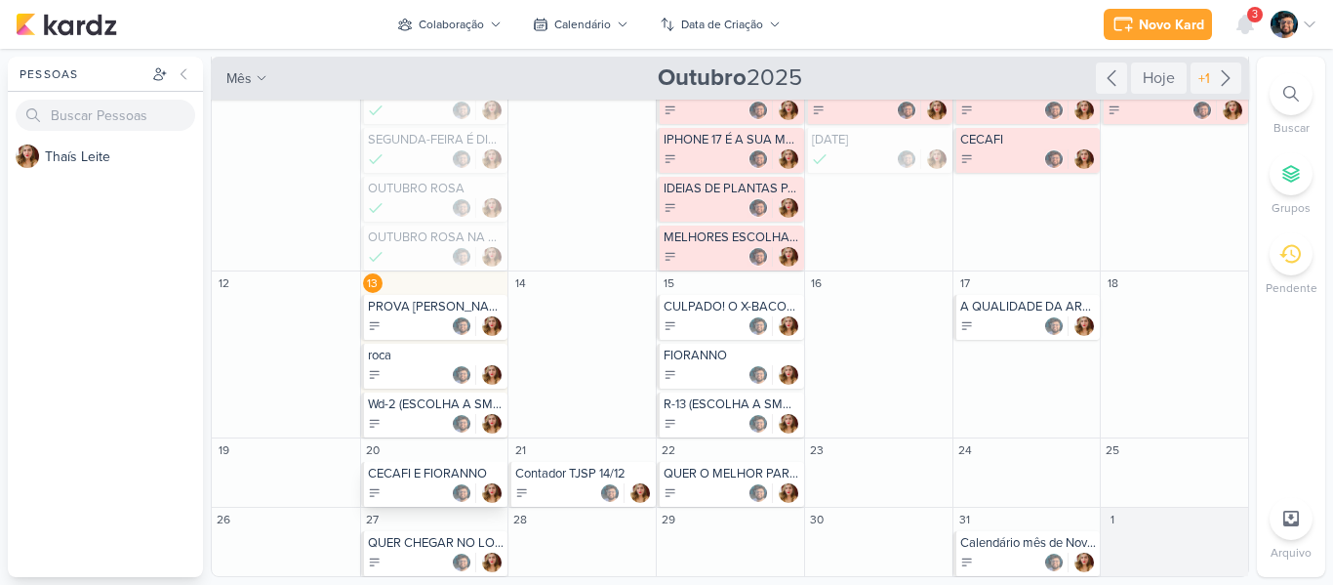
click at [407, 475] on div "CECAFI E FIORANNO" at bounding box center [436, 473] width 137 height 16
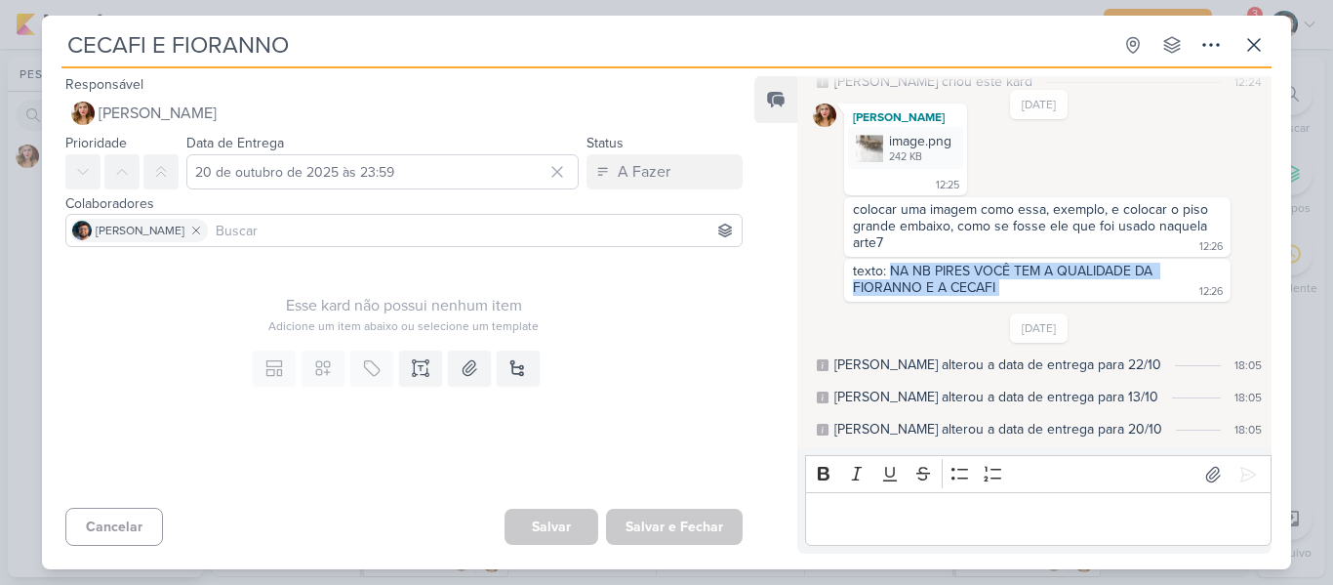
drag, startPoint x: 892, startPoint y: 269, endPoint x: 1039, endPoint y: 296, distance: 149.7
click at [1039, 296] on div "texto: NA NB PIRES VOCÊ TEM A QUALIDADE DA FIORANNO E A CECAFI 12:26" at bounding box center [1037, 280] width 379 height 35
copy div "NA NB PIRES VOCÊ TEM A QUALIDADE DA FIORANNO E A CECAFI"
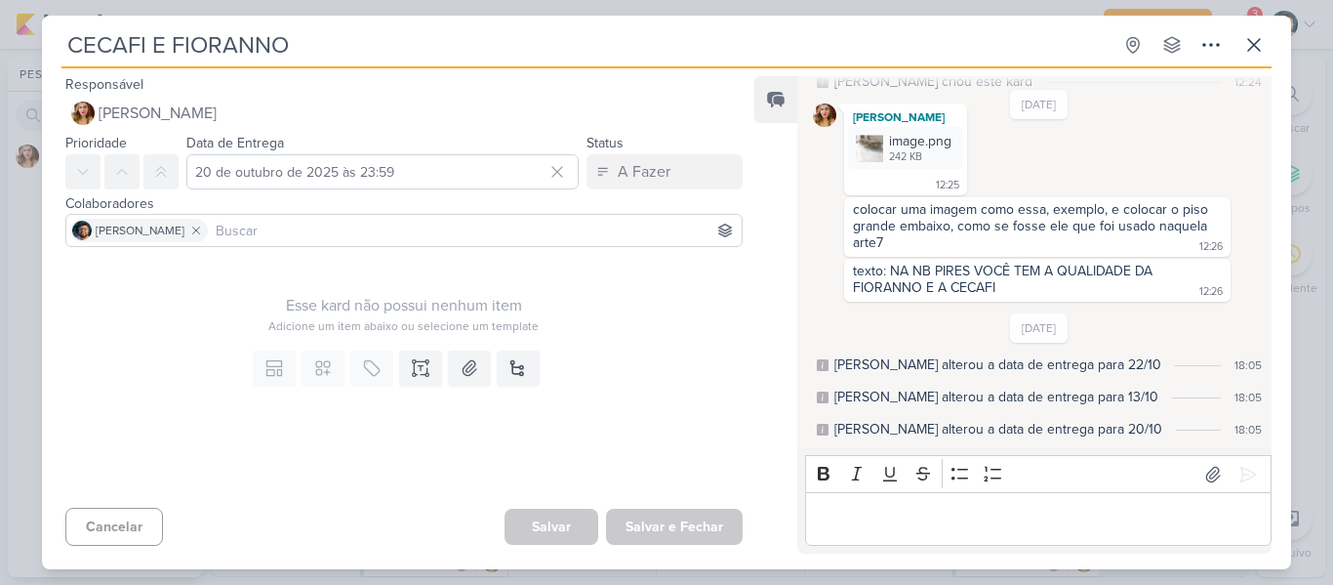
click at [970, 503] on div "Editor editing area: main" at bounding box center [1038, 519] width 466 height 54
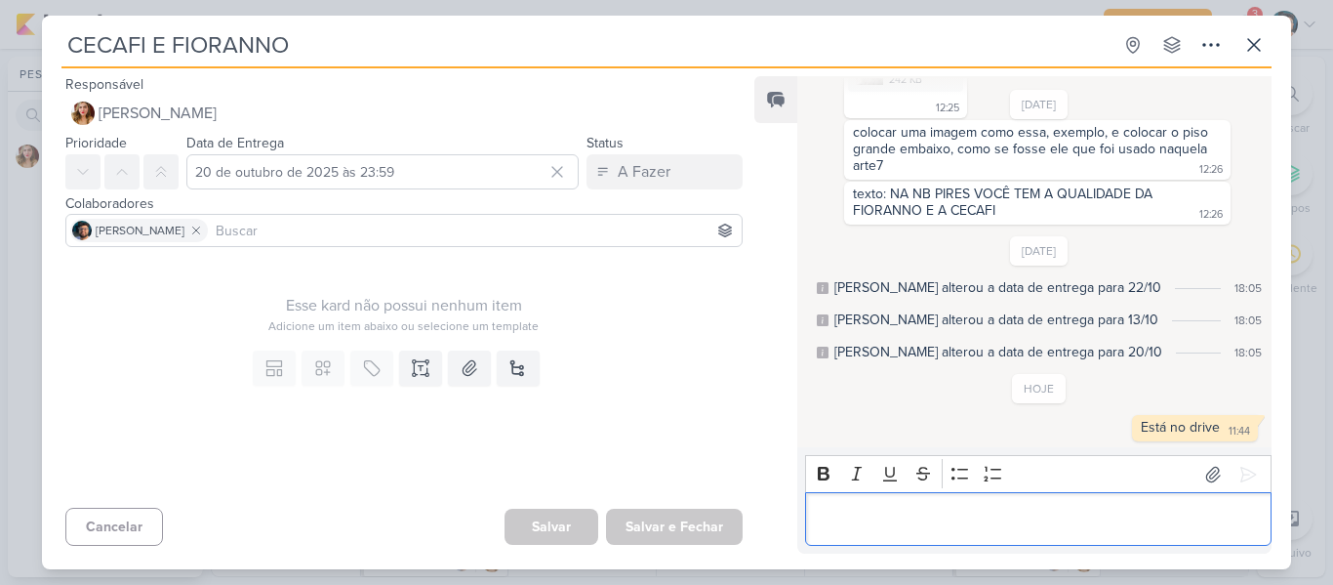
scroll to position [139, 0]
click at [1258, 49] on icon at bounding box center [1254, 45] width 12 height 12
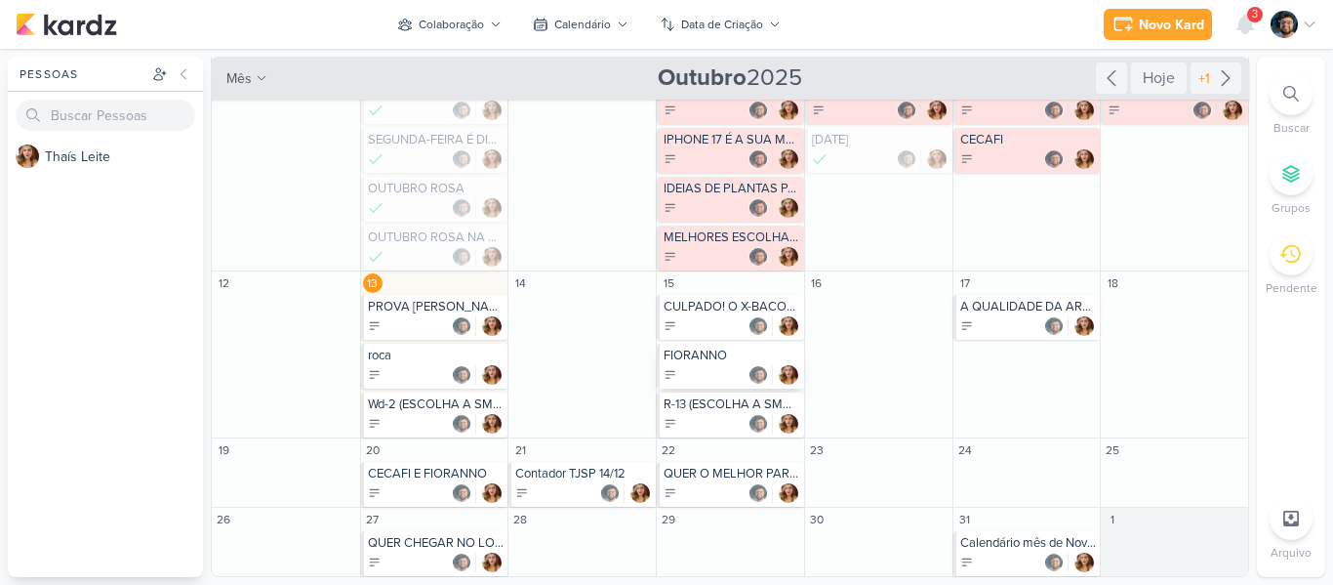
click at [721, 362] on div "FIORANNO" at bounding box center [732, 355] width 137 height 16
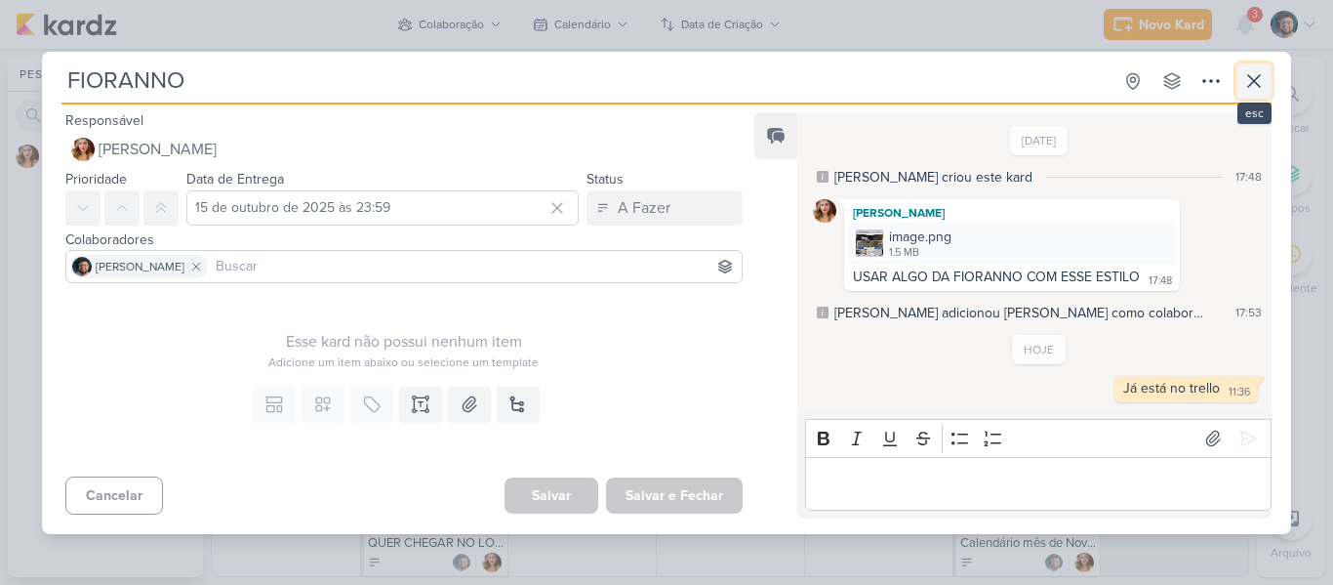
click at [1242, 83] on icon at bounding box center [1253, 80] width 23 height 23
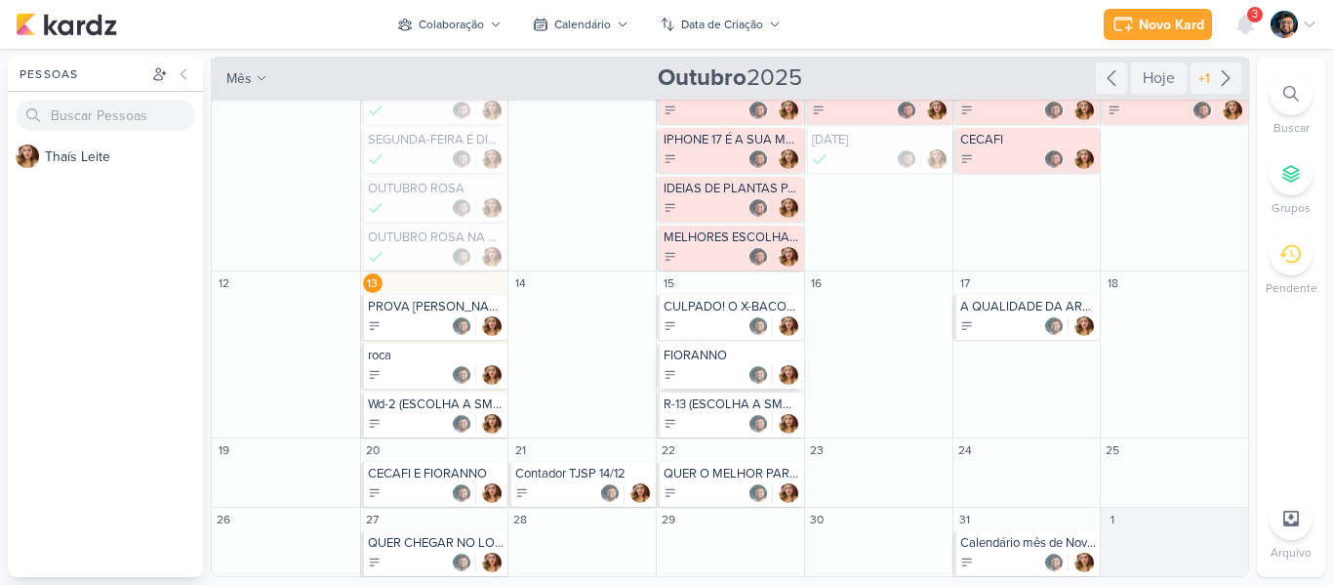
click at [731, 364] on div "FIORANNO" at bounding box center [730, 366] width 147 height 45
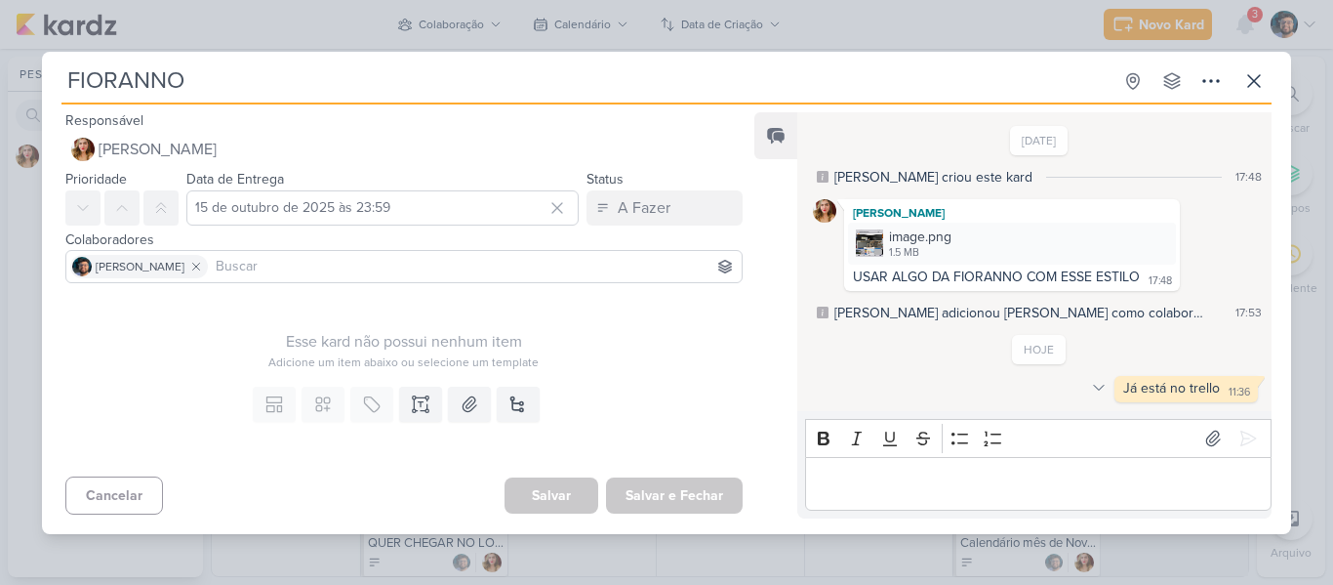
click at [1100, 391] on icon at bounding box center [1099, 388] width 16 height 16
click at [1090, 377] on div at bounding box center [1098, 387] width 23 height 23
click at [1095, 386] on icon at bounding box center [1099, 388] width 16 height 16
click at [1031, 473] on p "Editor editing area: main" at bounding box center [1038, 482] width 446 height 23
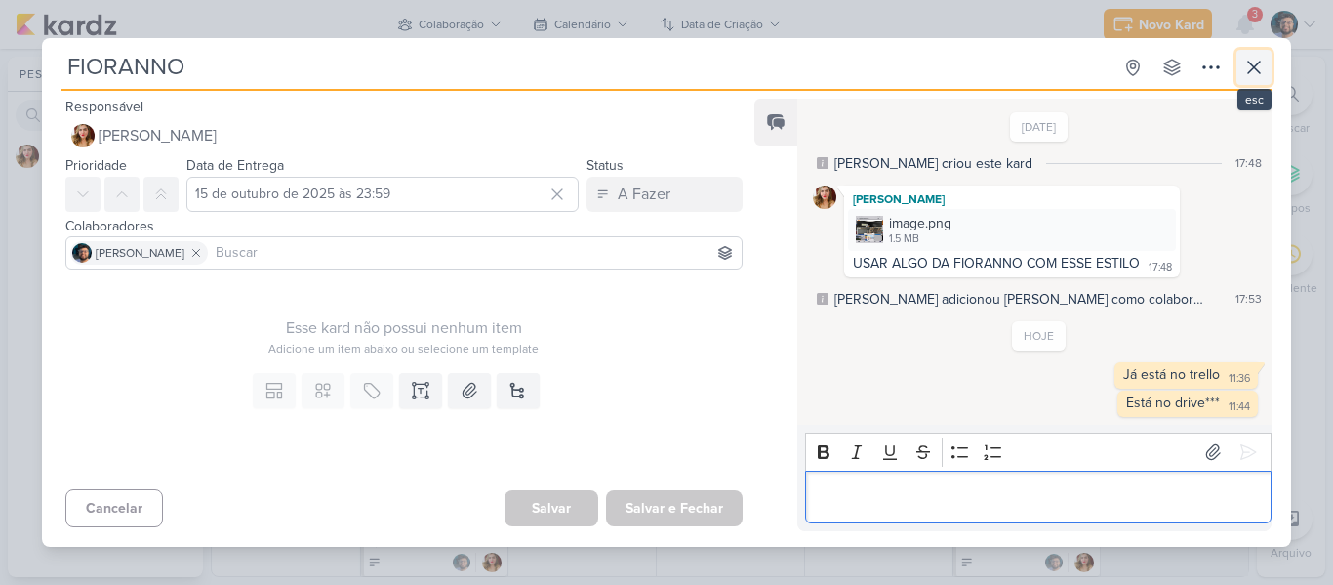
click at [1243, 62] on icon at bounding box center [1253, 67] width 23 height 23
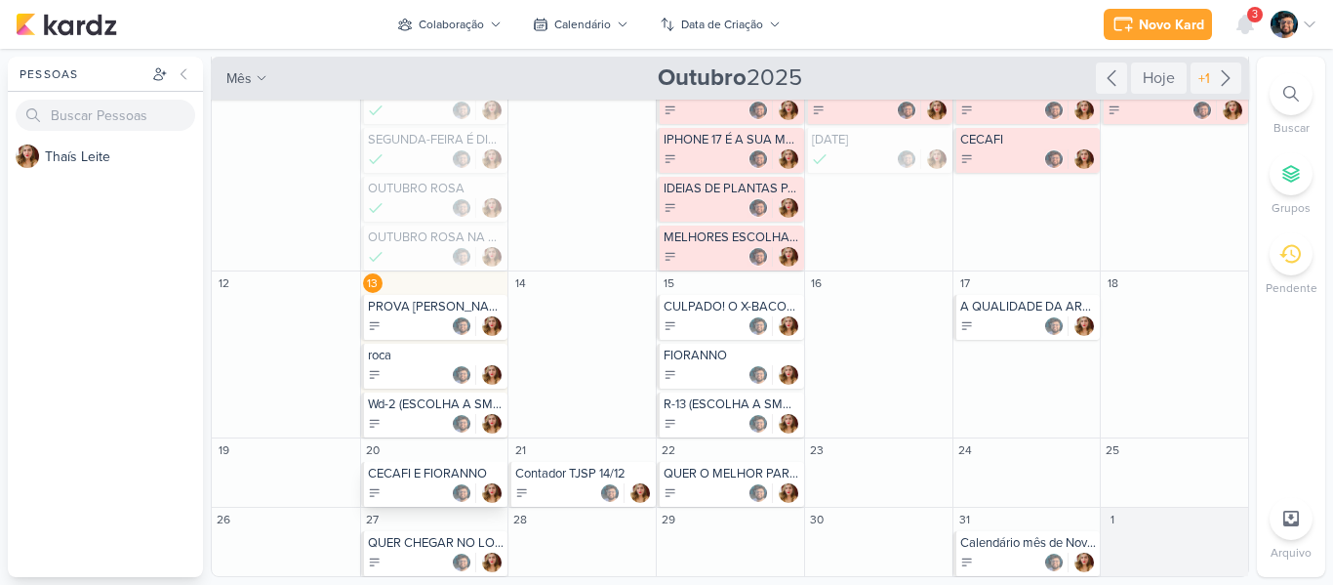
click at [432, 484] on div at bounding box center [436, 493] width 137 height 20
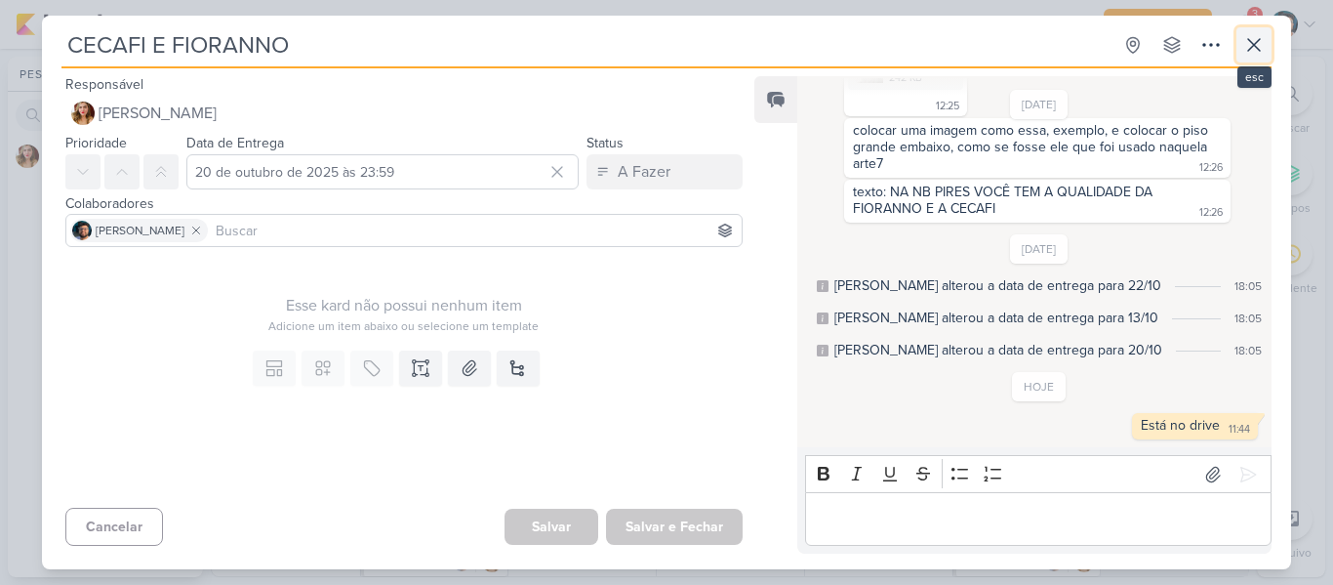
click at [1251, 40] on icon at bounding box center [1253, 44] width 23 height 23
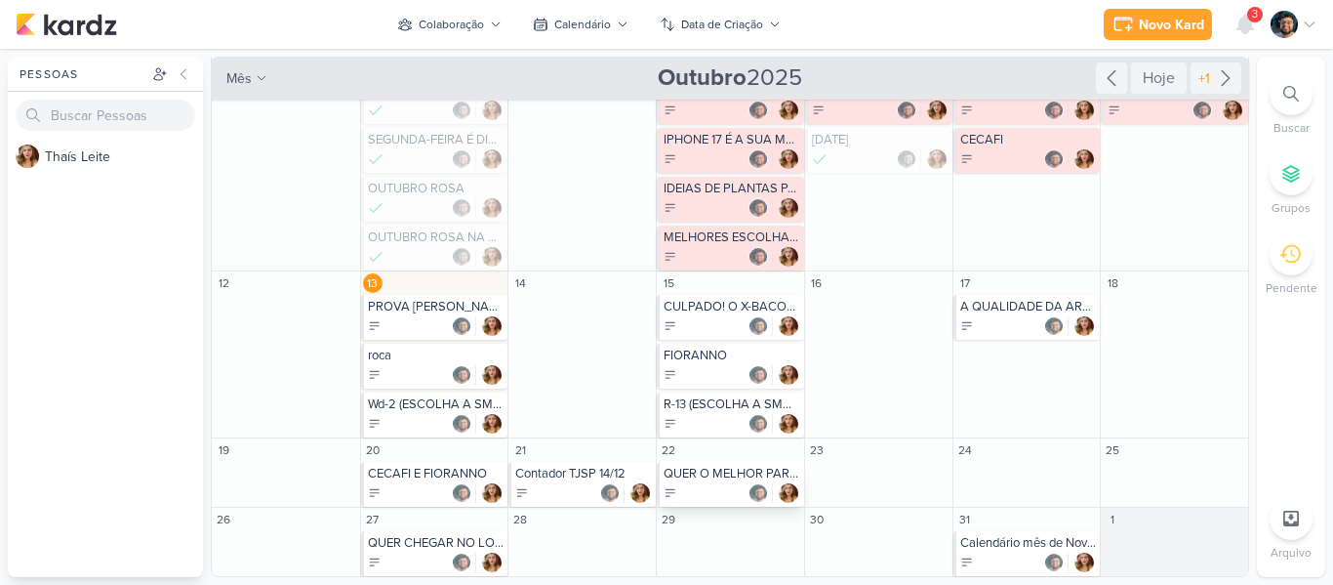
click at [706, 493] on div at bounding box center [732, 493] width 137 height 20
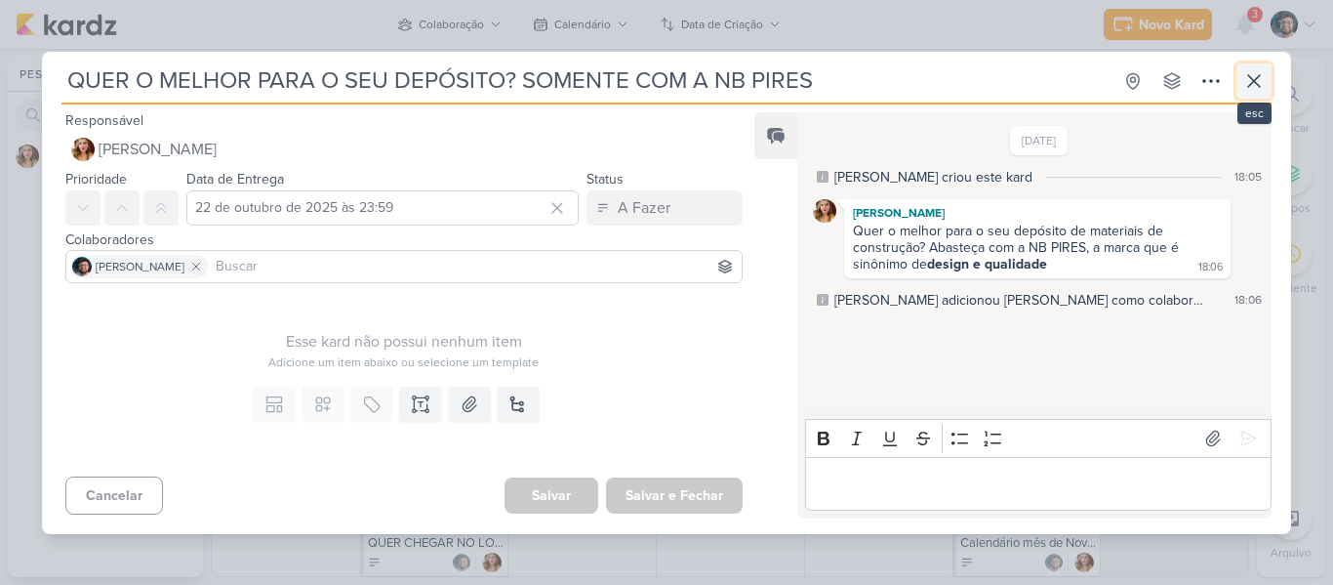
click at [1266, 83] on button at bounding box center [1253, 80] width 35 height 35
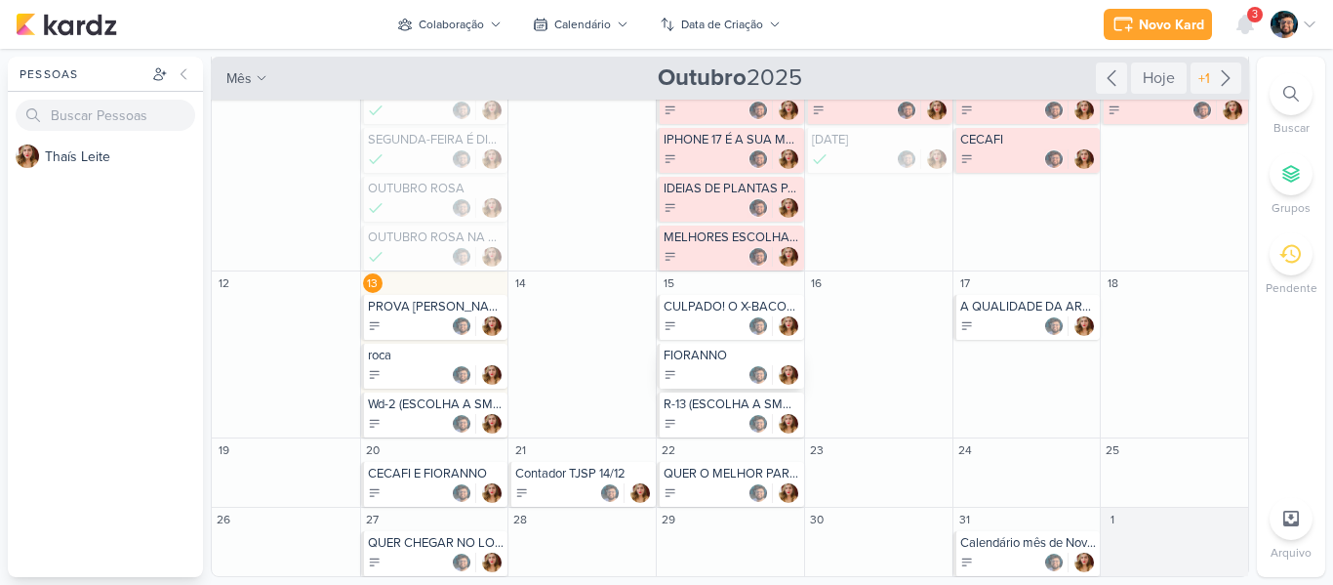
click at [712, 378] on div at bounding box center [732, 375] width 137 height 20
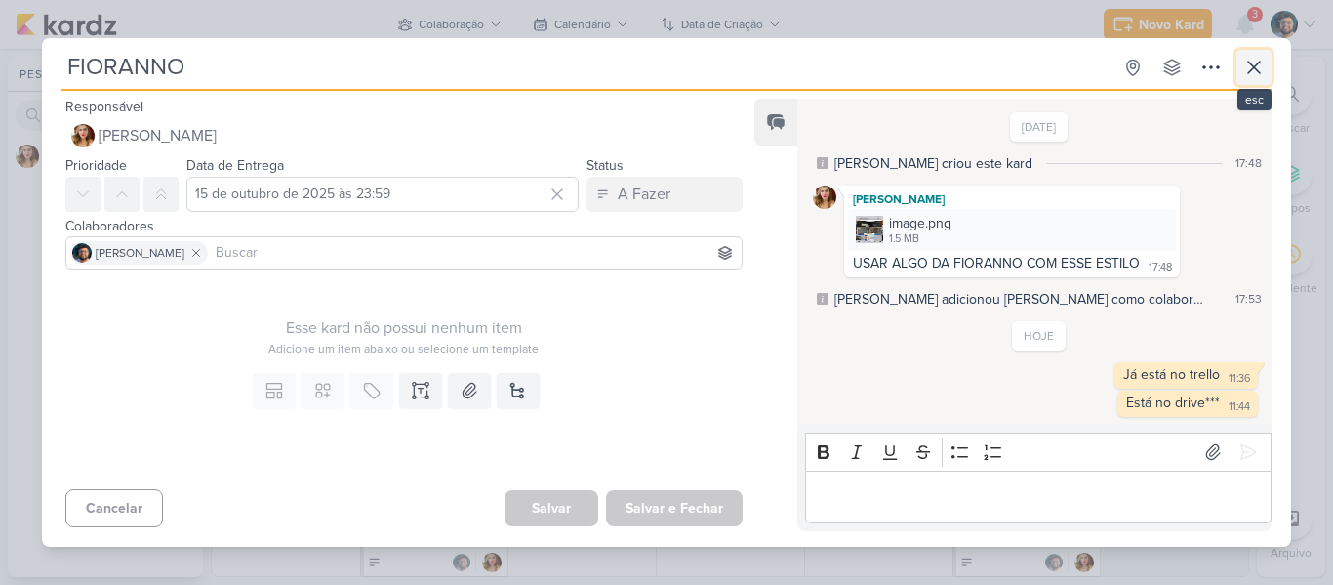
click at [1244, 63] on icon at bounding box center [1253, 67] width 23 height 23
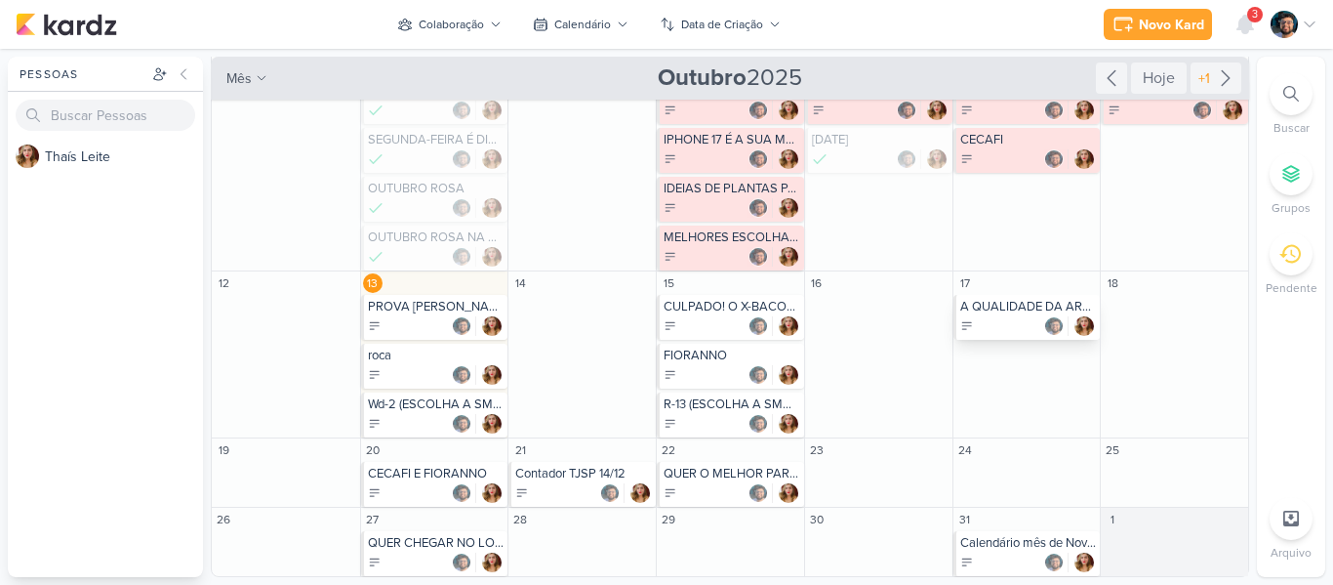
click at [1010, 320] on div at bounding box center [1028, 326] width 137 height 20
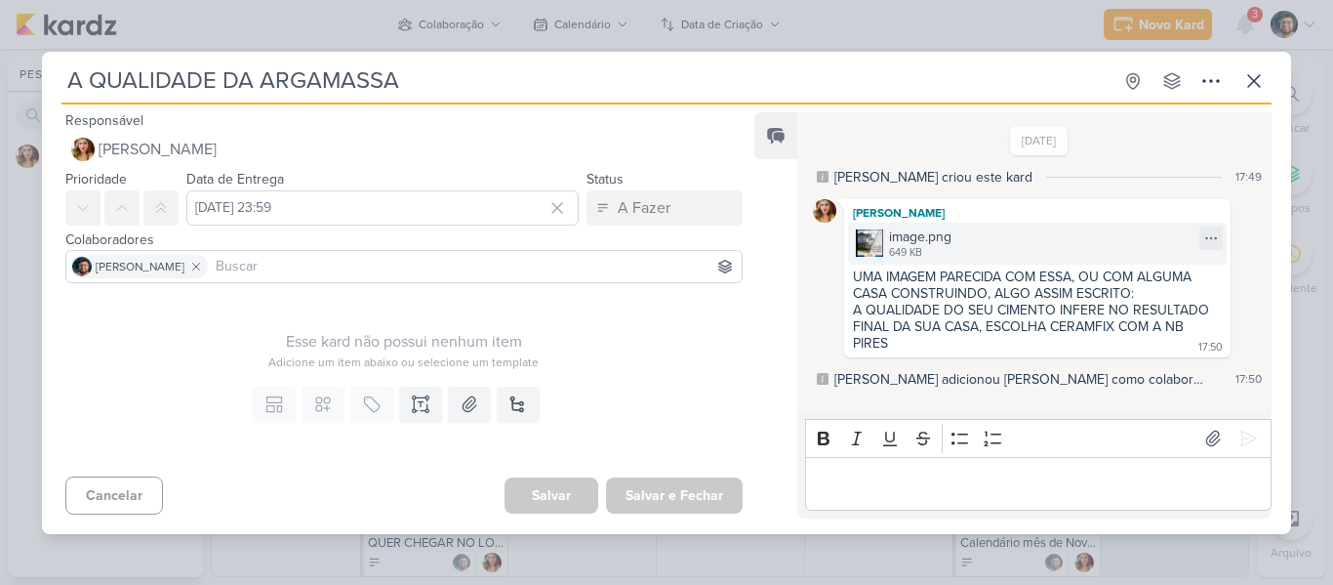
click at [982, 249] on div "image.png 649 KB" at bounding box center [1037, 244] width 379 height 42
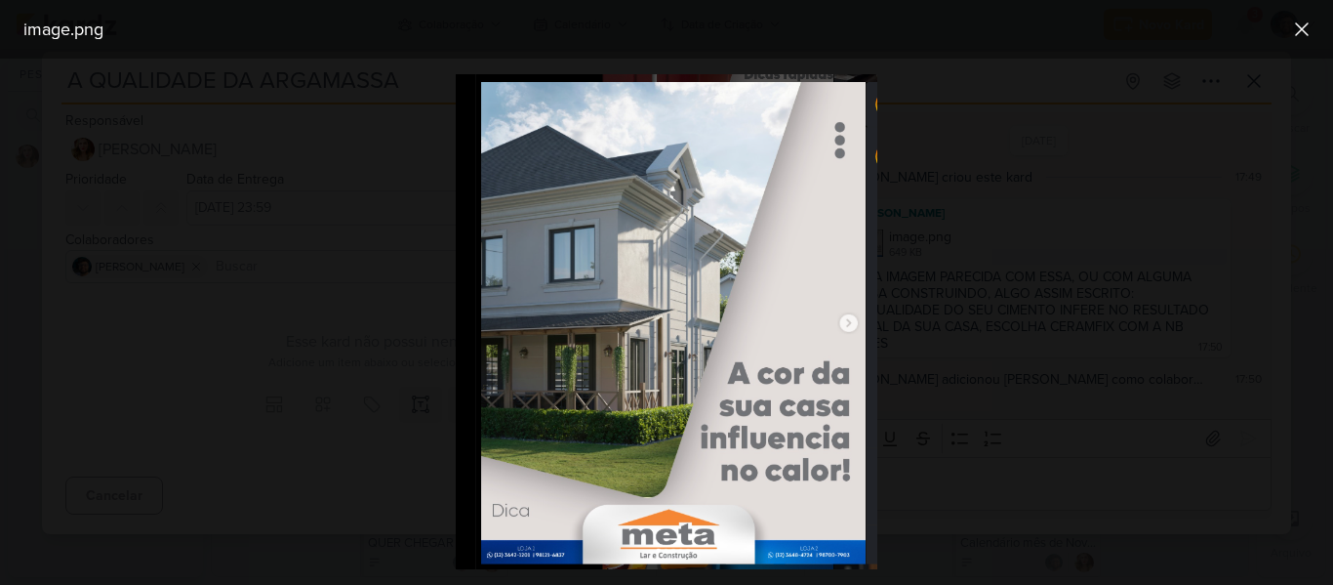
click at [981, 190] on div at bounding box center [666, 322] width 1333 height 526
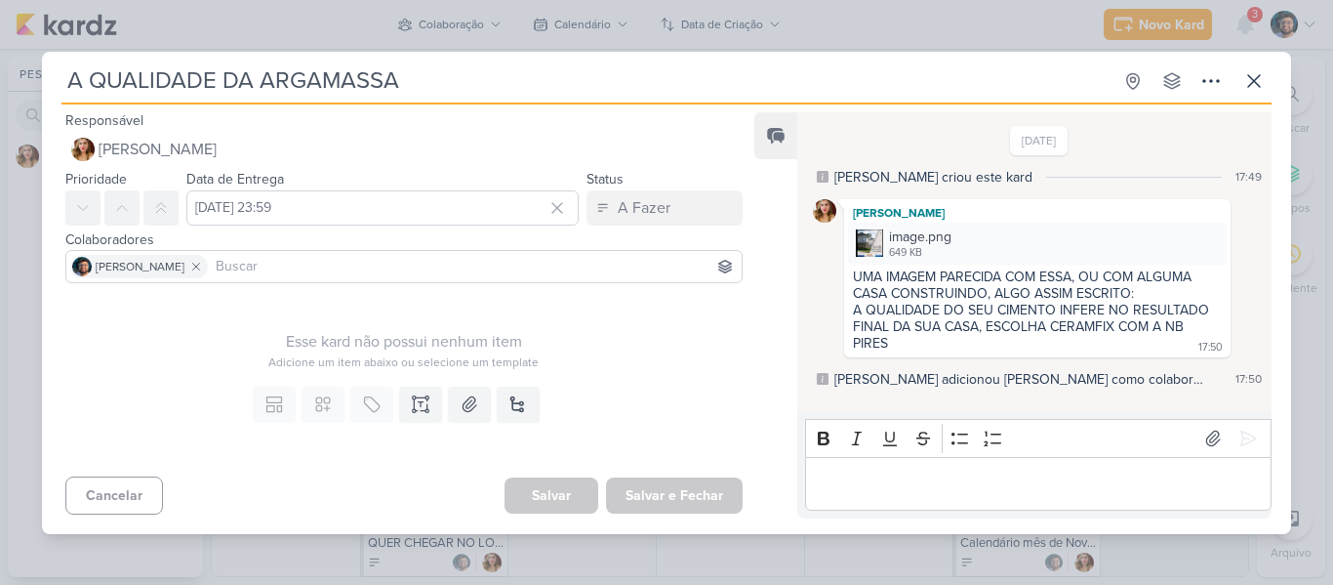
click at [859, 306] on div "A QUALIDADE DO SEU CIMENTO INFERE NO RESULTADO FINAL DA SUA CASA, ESCOLHA CERAM…" at bounding box center [1033, 327] width 360 height 50
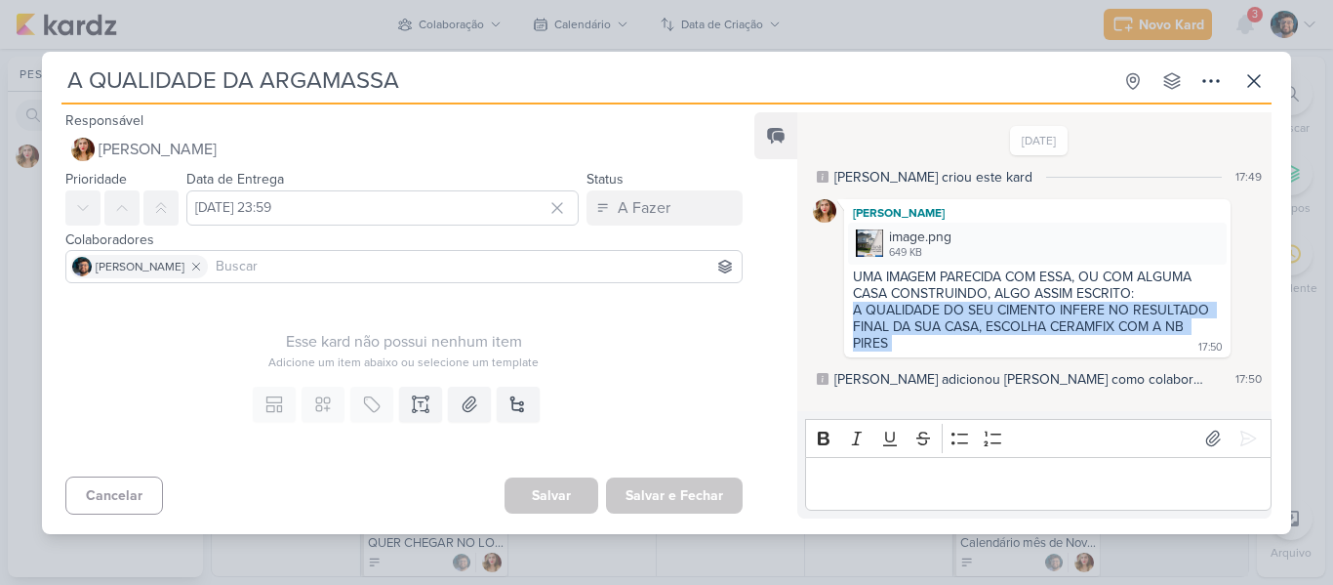
drag, startPoint x: 845, startPoint y: 304, endPoint x: 905, endPoint y: 340, distance: 69.1
click at [905, 340] on div "[PERSON_NAME] image.png 649 KB Adicionar ao Kard [GEOGRAPHIC_DATA] UMA IMAGEM P…" at bounding box center [1037, 278] width 386 height 158
copy div "A QUALIDADE DO SEU CIMENTO INFERE NO RESULTADO FINAL DA SUA CASA, ESCOLHA CERAM…"
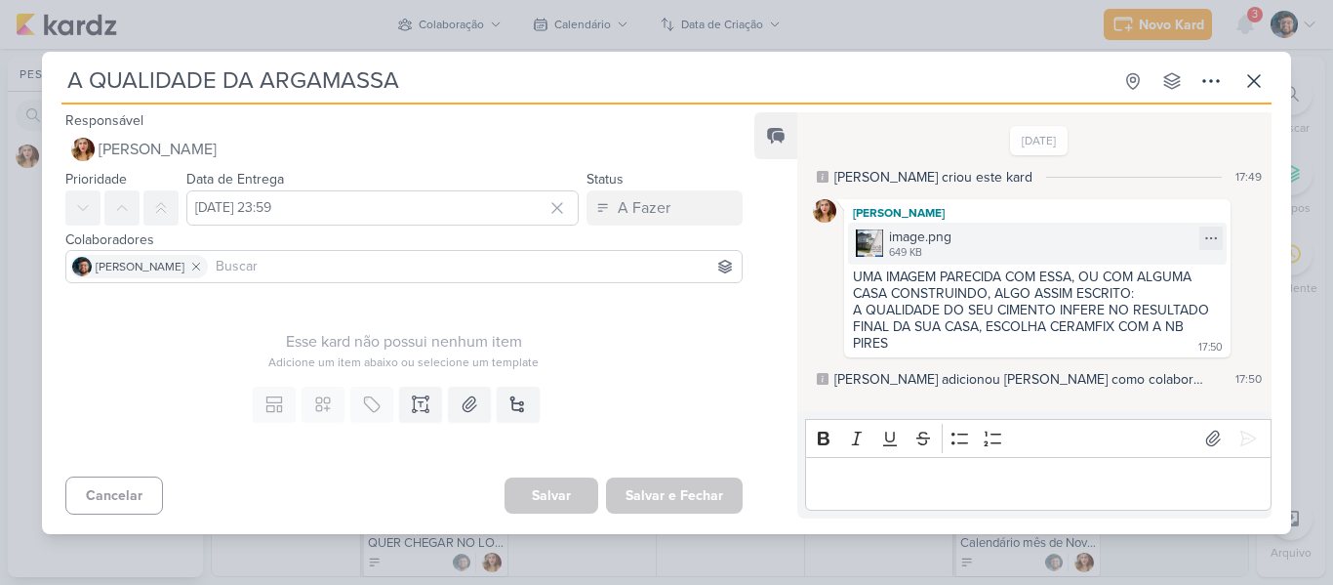
click at [973, 253] on div "image.png 649 KB" at bounding box center [1037, 244] width 379 height 42
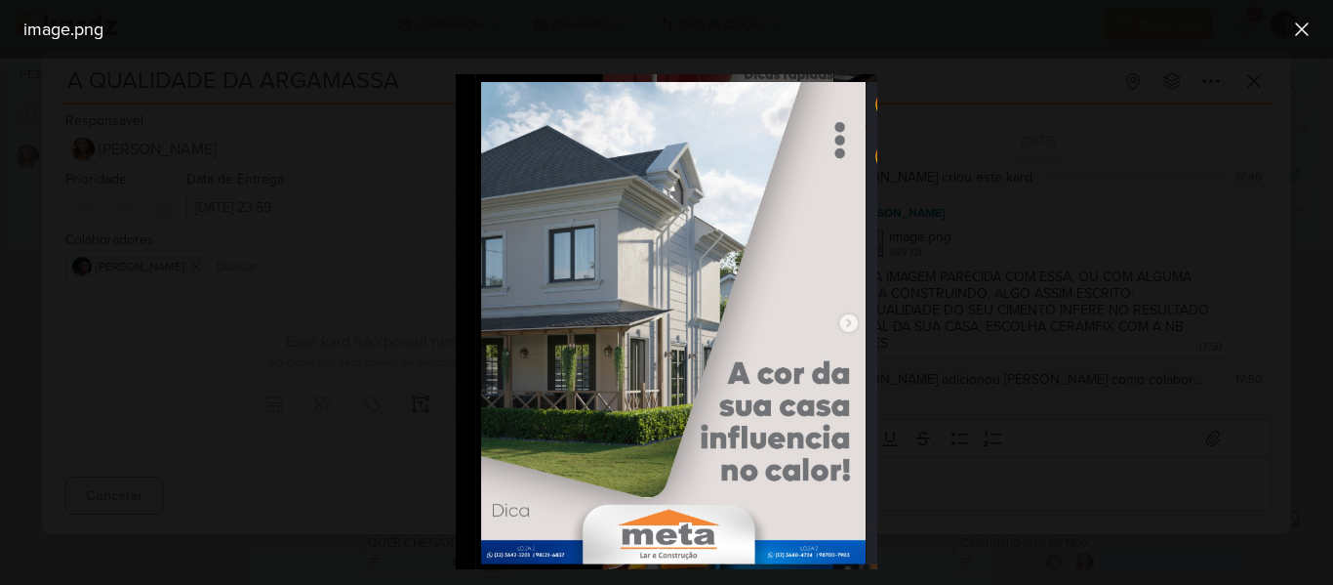
click at [975, 138] on div at bounding box center [666, 322] width 1333 height 526
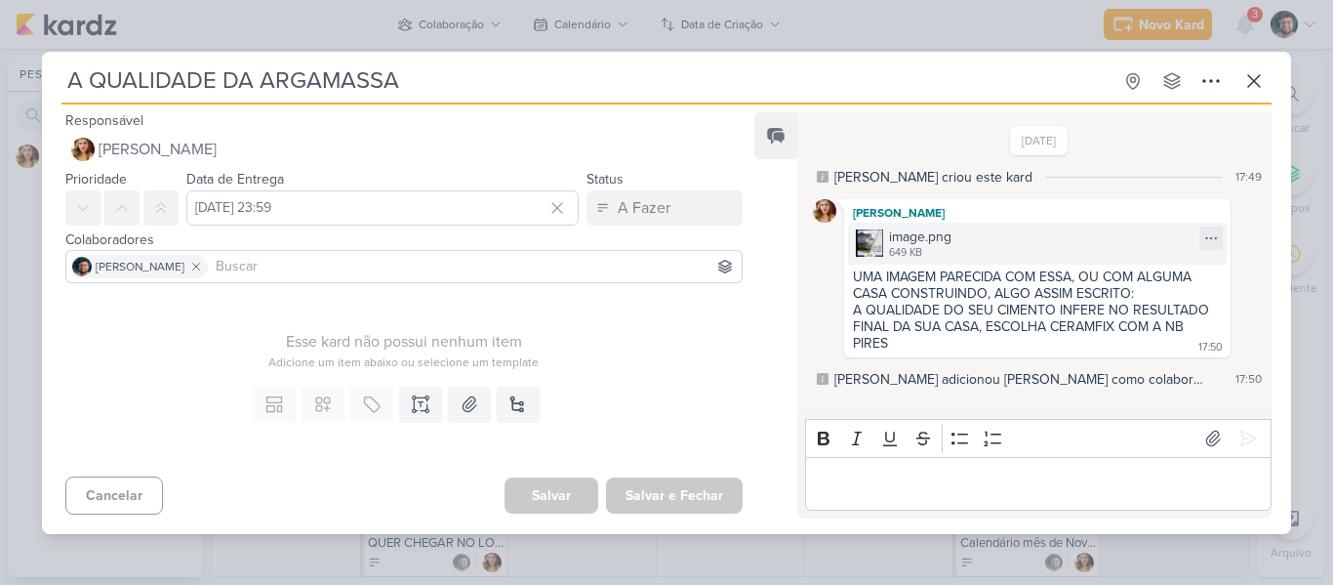
click at [939, 249] on div "649 KB" at bounding box center [920, 253] width 62 height 16
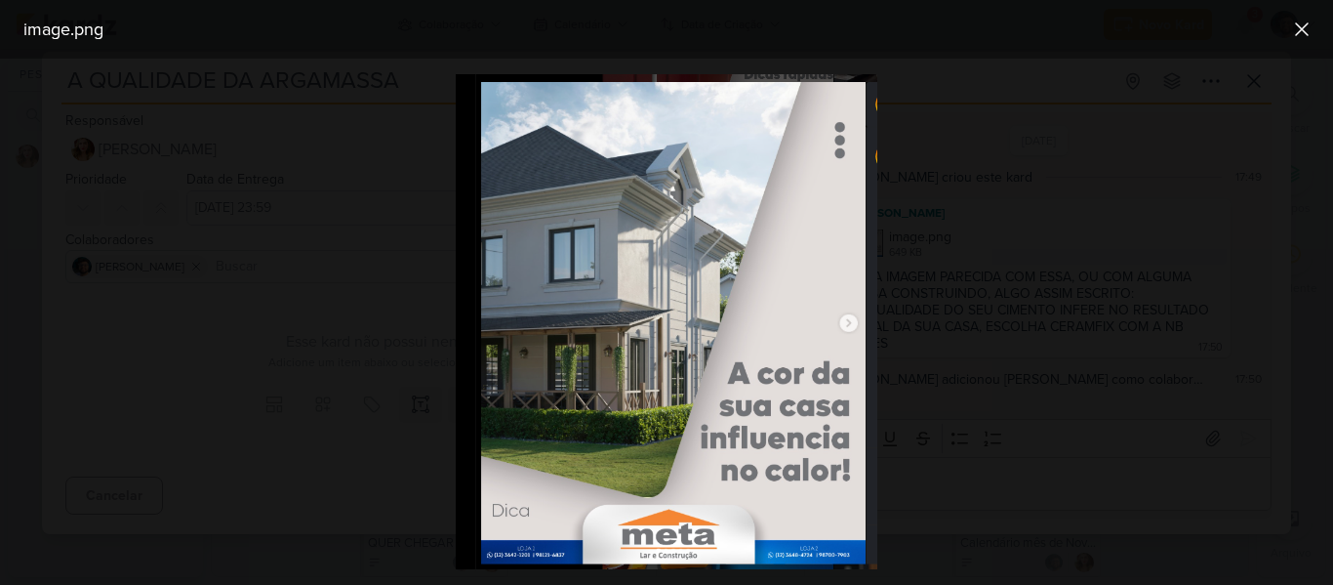
click at [1231, 250] on div at bounding box center [666, 322] width 1333 height 526
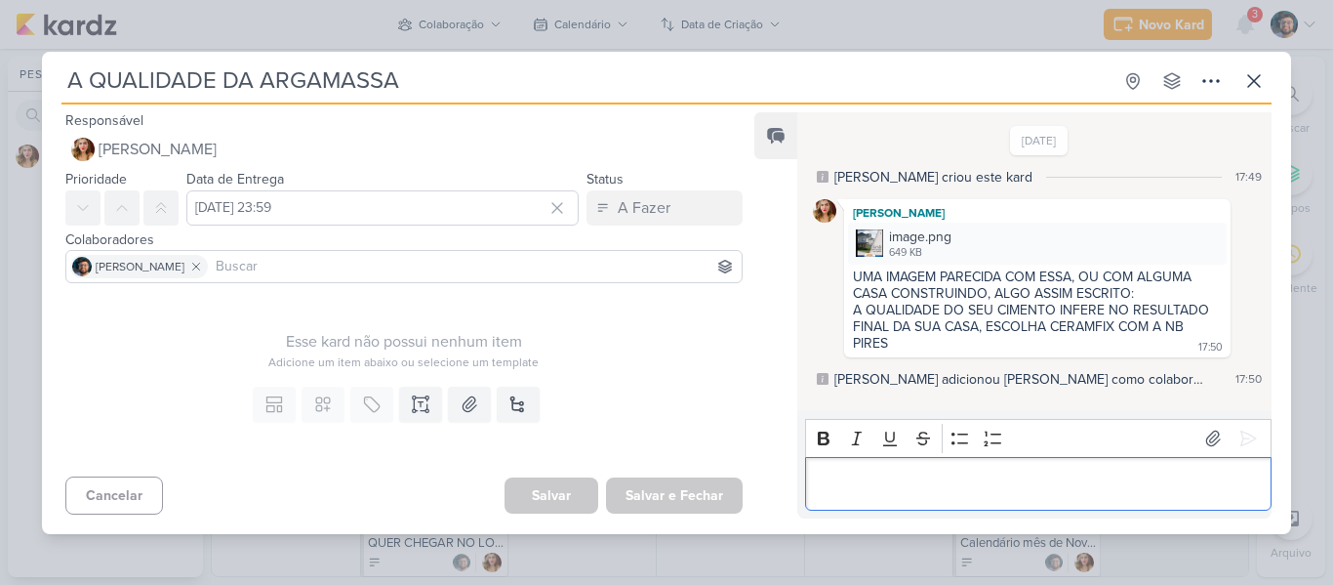
click at [981, 472] on p "Editor editing area: main" at bounding box center [1038, 482] width 446 height 23
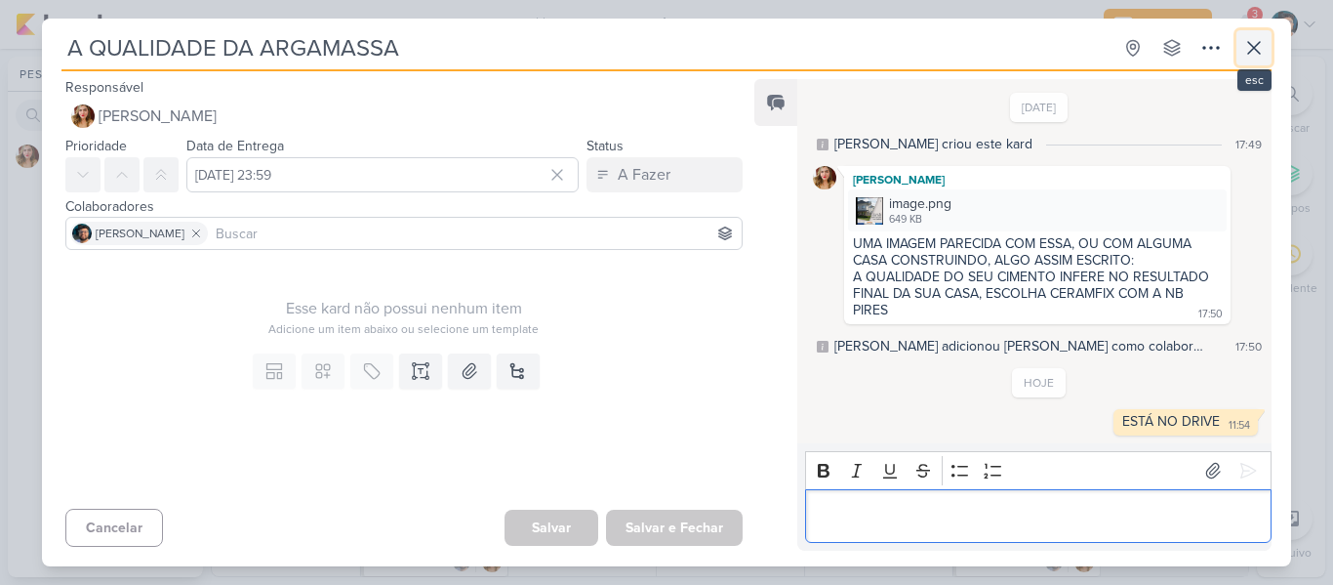
click at [1242, 50] on icon at bounding box center [1253, 47] width 23 height 23
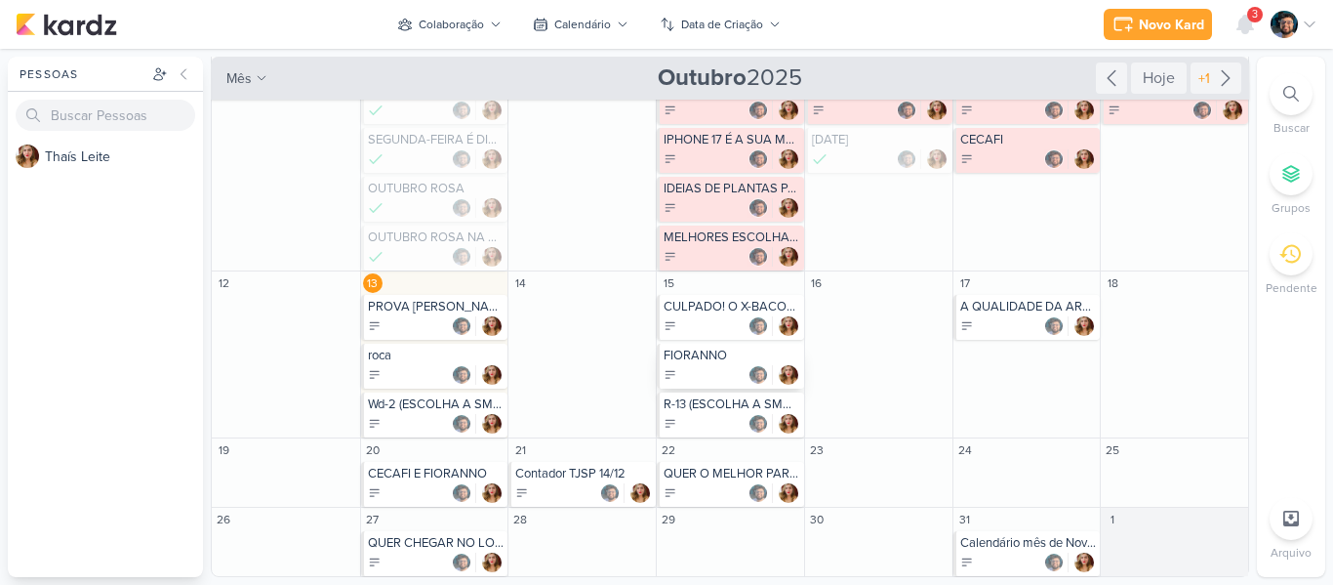
click at [748, 368] on img at bounding box center [758, 375] width 20 height 20
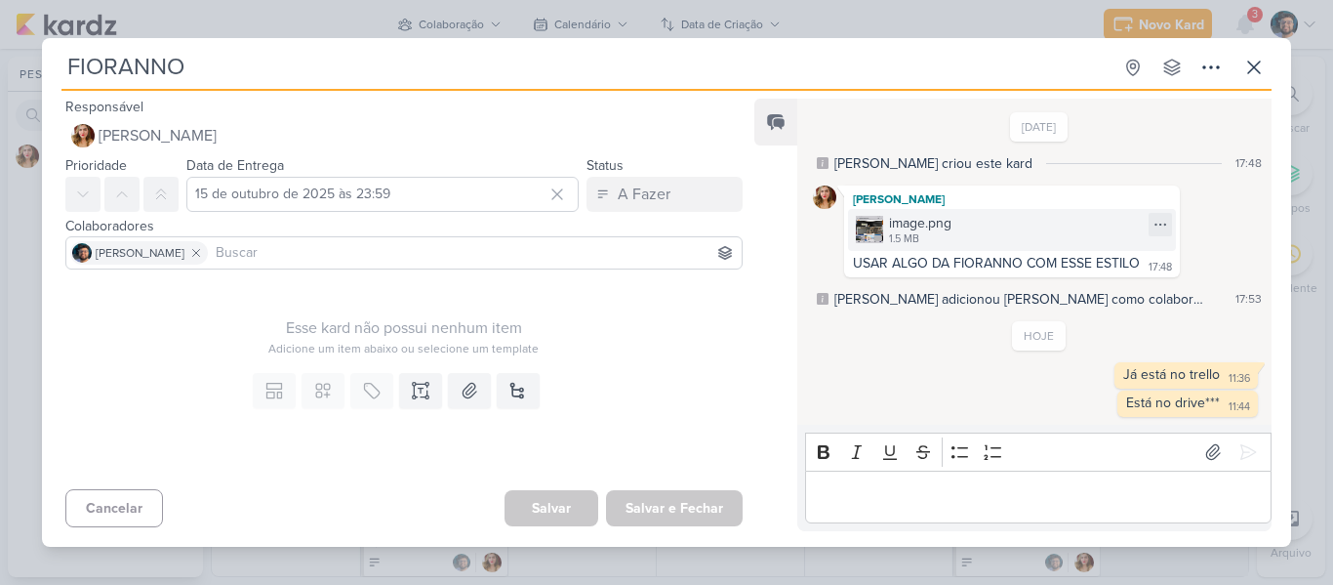
click at [963, 226] on div "image.png 1.5 MB" at bounding box center [1012, 230] width 328 height 42
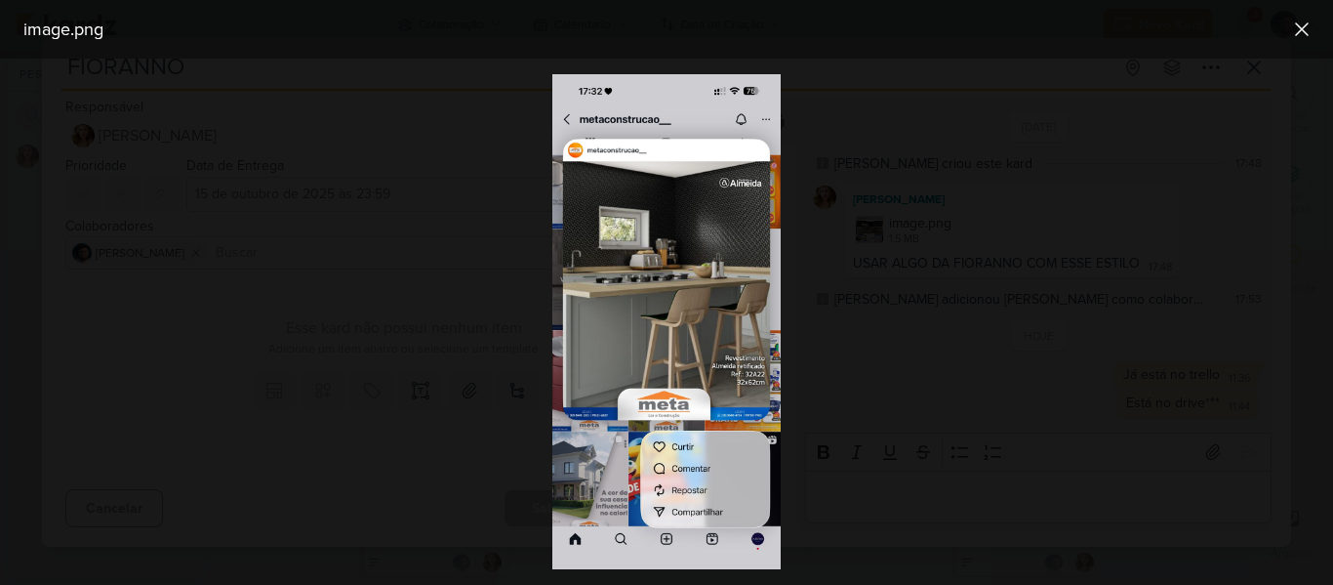
click at [846, 46] on div "image.png" at bounding box center [666, 29] width 1333 height 59
click at [1281, 64] on div at bounding box center [666, 322] width 1333 height 526
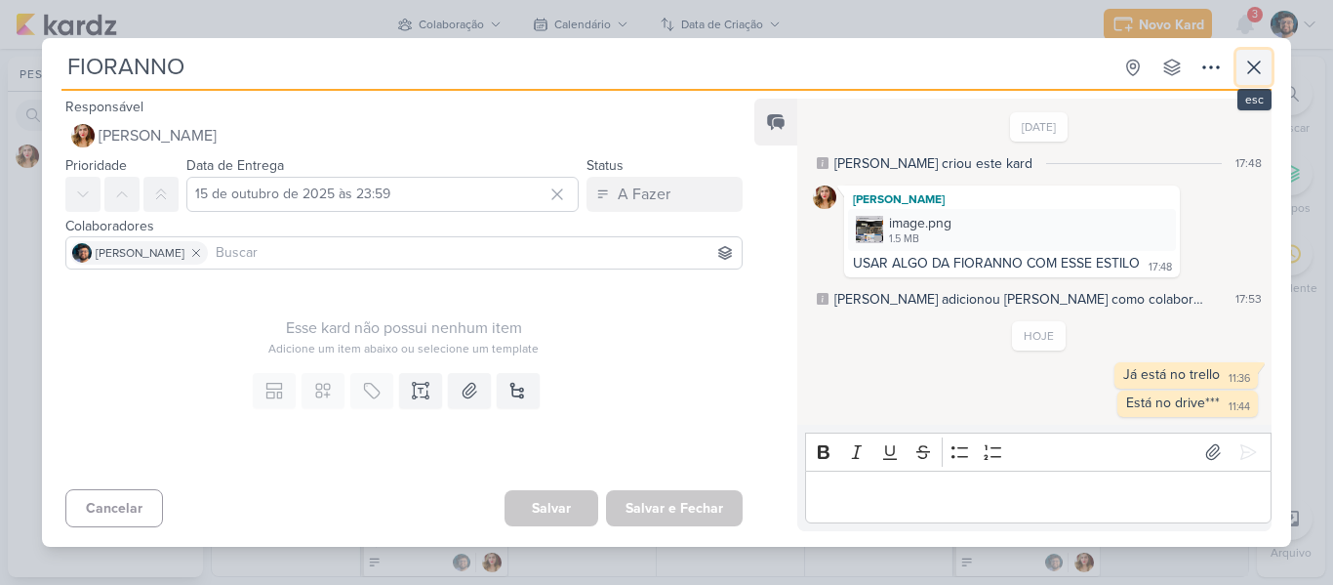
click at [1252, 61] on icon at bounding box center [1253, 67] width 23 height 23
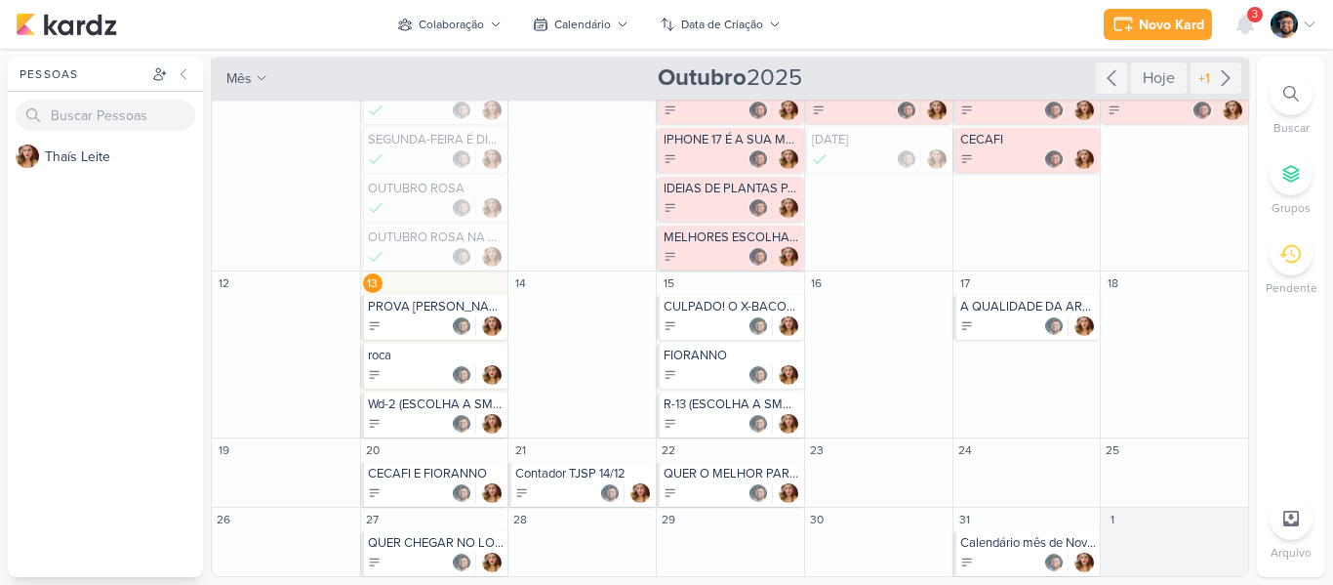
click at [1066, 354] on div "17 A QUALIDADE DA ARGAMASSA" at bounding box center [1026, 354] width 148 height 167
click at [1023, 328] on div at bounding box center [1028, 326] width 137 height 20
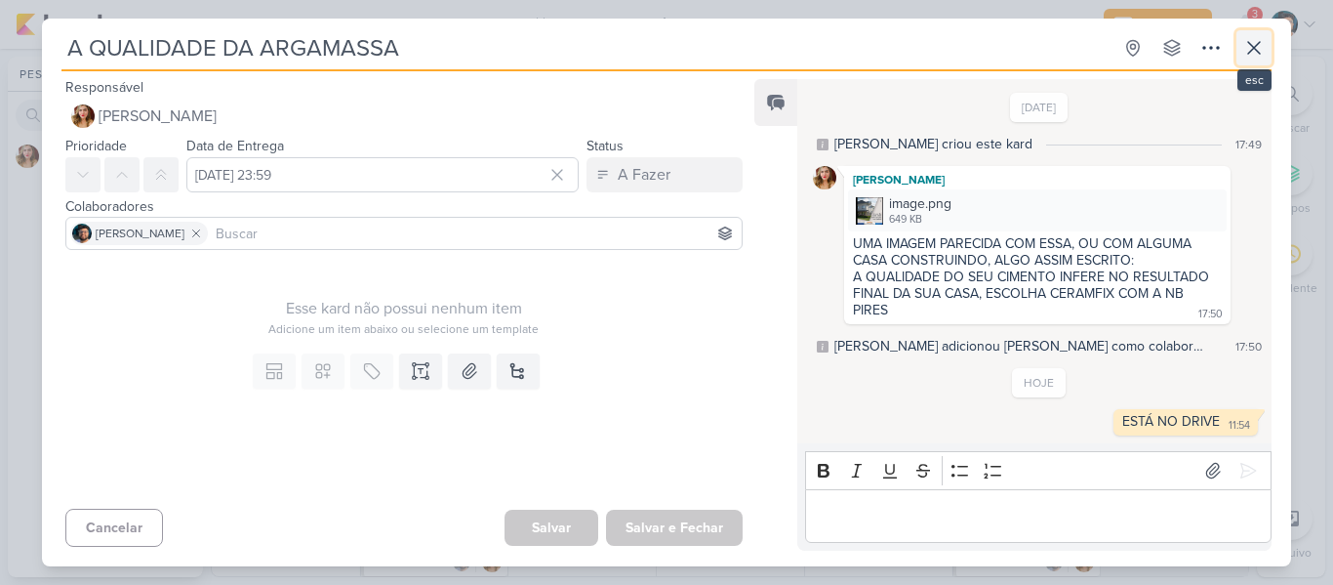
click at [1263, 44] on icon at bounding box center [1253, 47] width 23 height 23
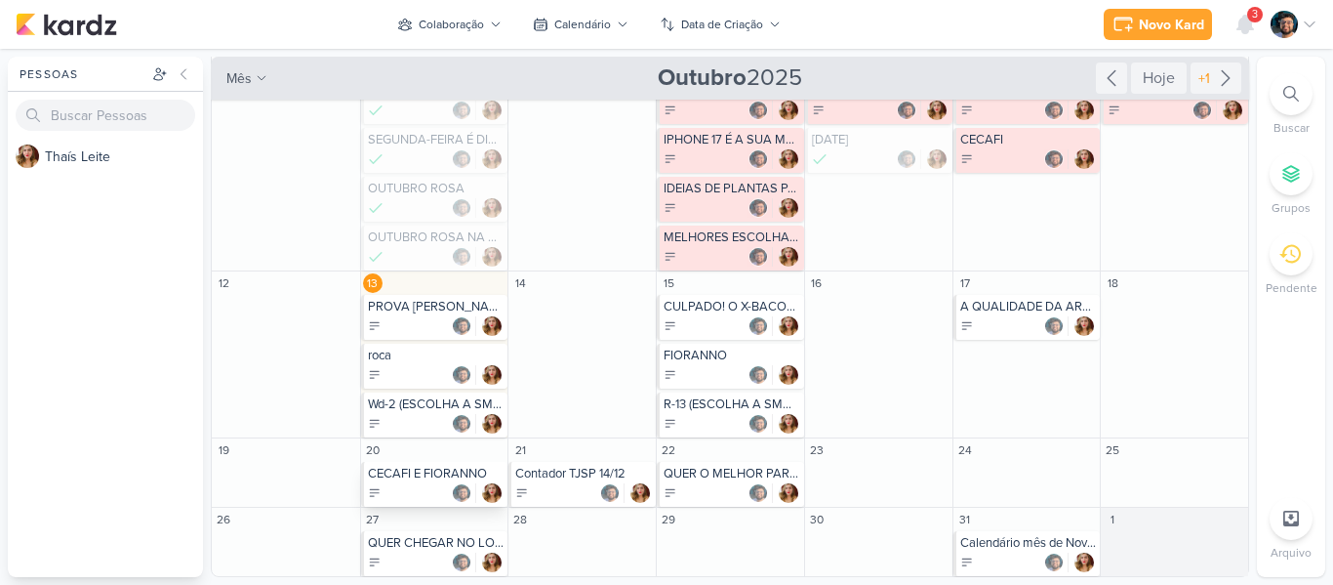
click at [414, 490] on div at bounding box center [436, 493] width 137 height 20
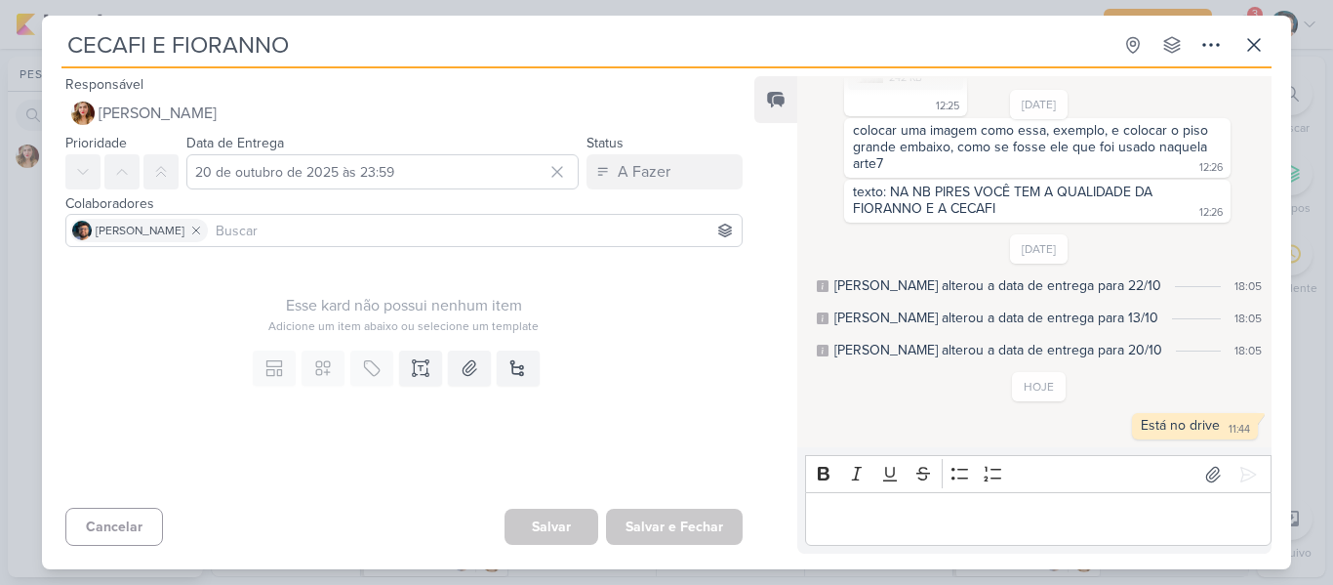
click at [1275, 41] on div "CECAFI E FIORANNO Criado por [PERSON_NAME] nenhum grupo disponível esc Responsá…" at bounding box center [666, 298] width 1249 height 542
click at [1256, 50] on icon at bounding box center [1253, 44] width 23 height 23
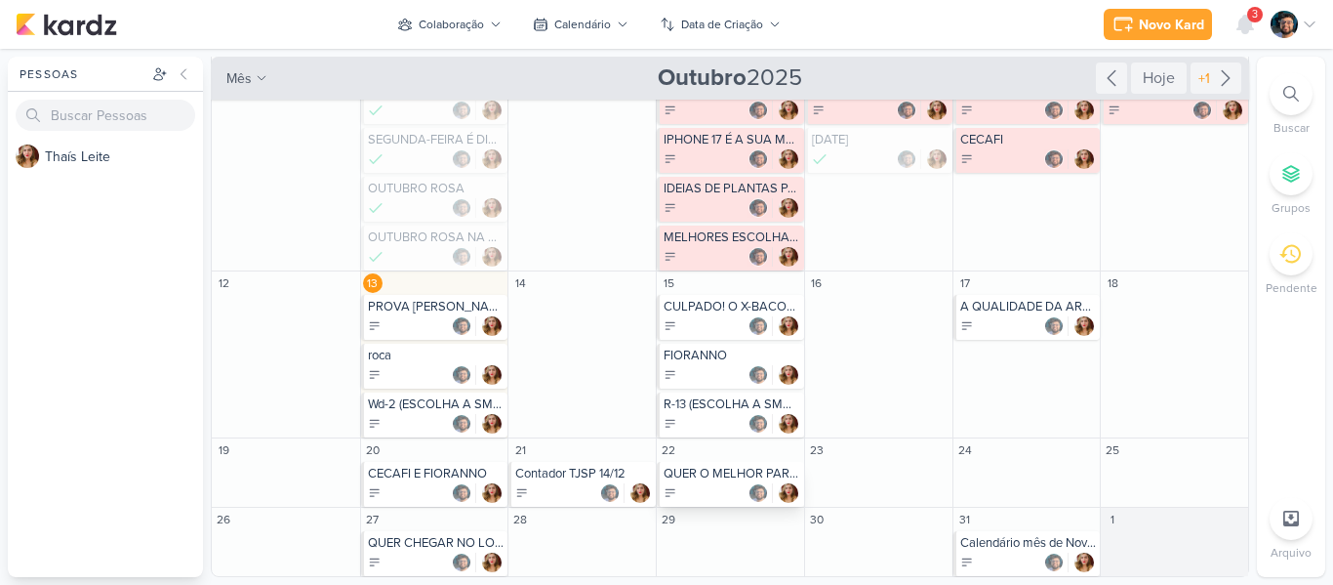
click at [707, 483] on div at bounding box center [732, 493] width 137 height 20
